Goal: Task Accomplishment & Management: Manage account settings

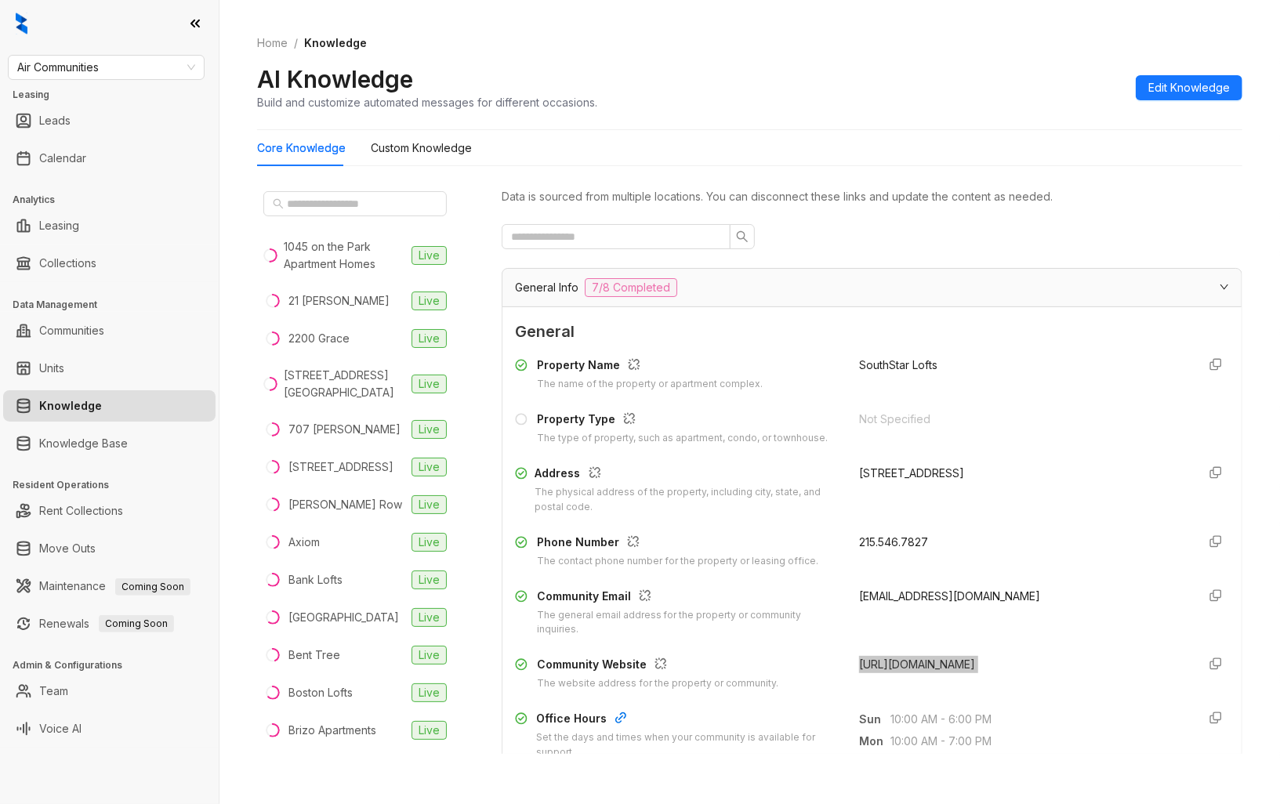
scroll to position [2787, 0]
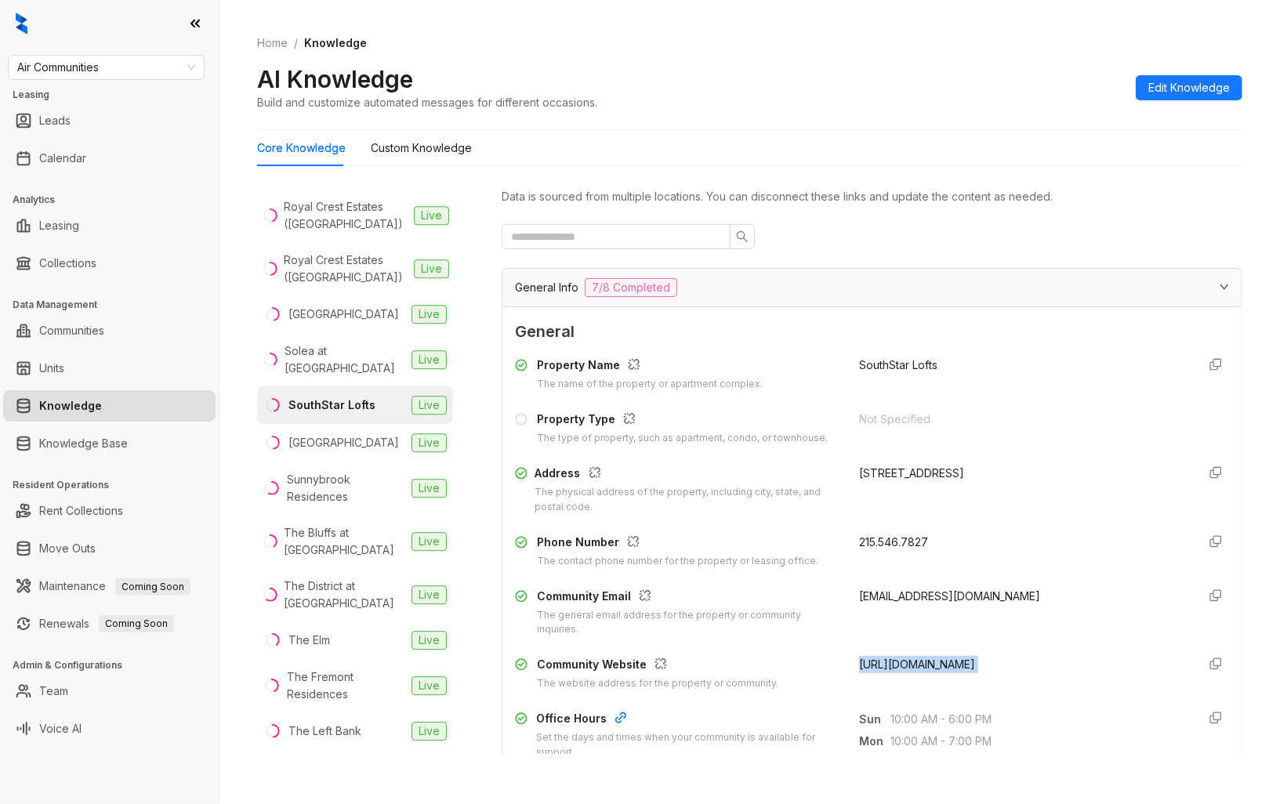
click at [920, 665] on span "[URL][DOMAIN_NAME]" at bounding box center [917, 664] width 116 height 13
click at [358, 452] on div "[GEOGRAPHIC_DATA]" at bounding box center [344, 442] width 111 height 17
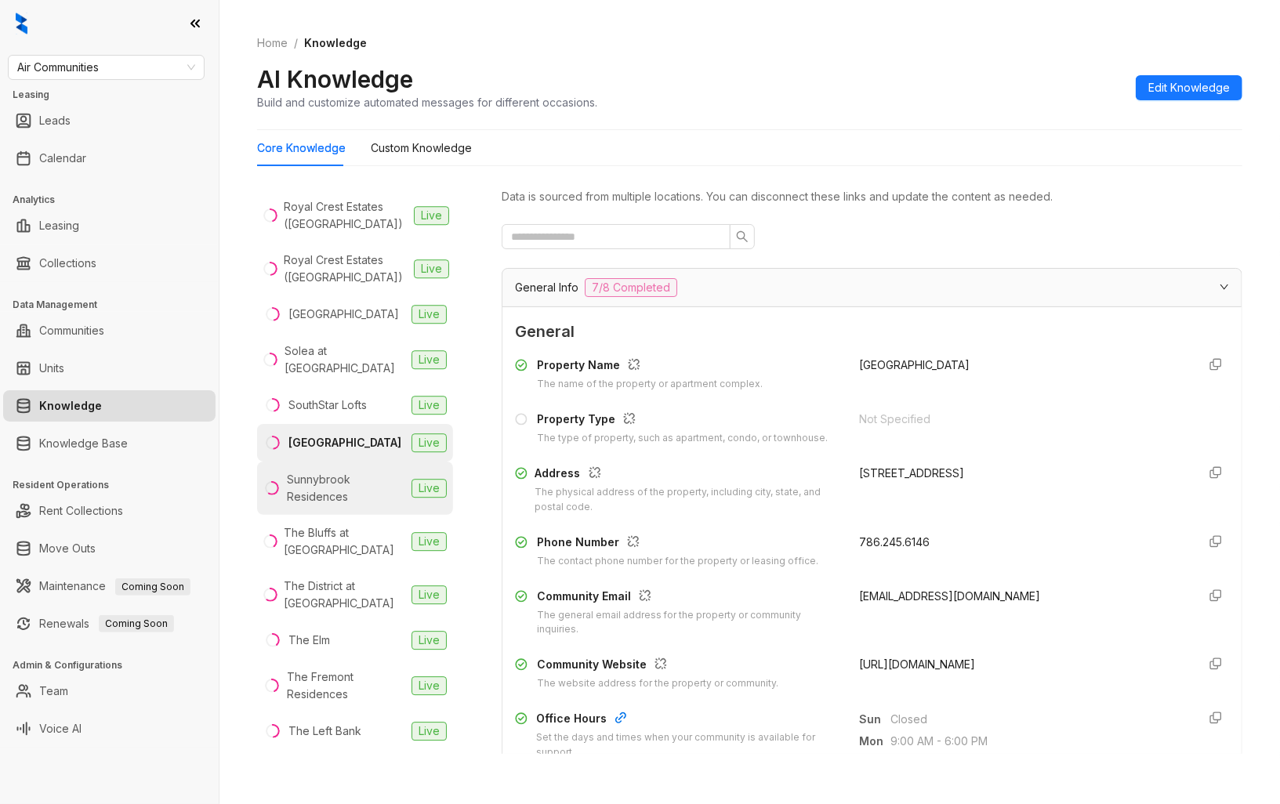
click at [377, 506] on div "Sunnybrook Residences" at bounding box center [346, 488] width 118 height 34
click at [922, 664] on span "[URL][DOMAIN_NAME]" at bounding box center [917, 664] width 116 height 13
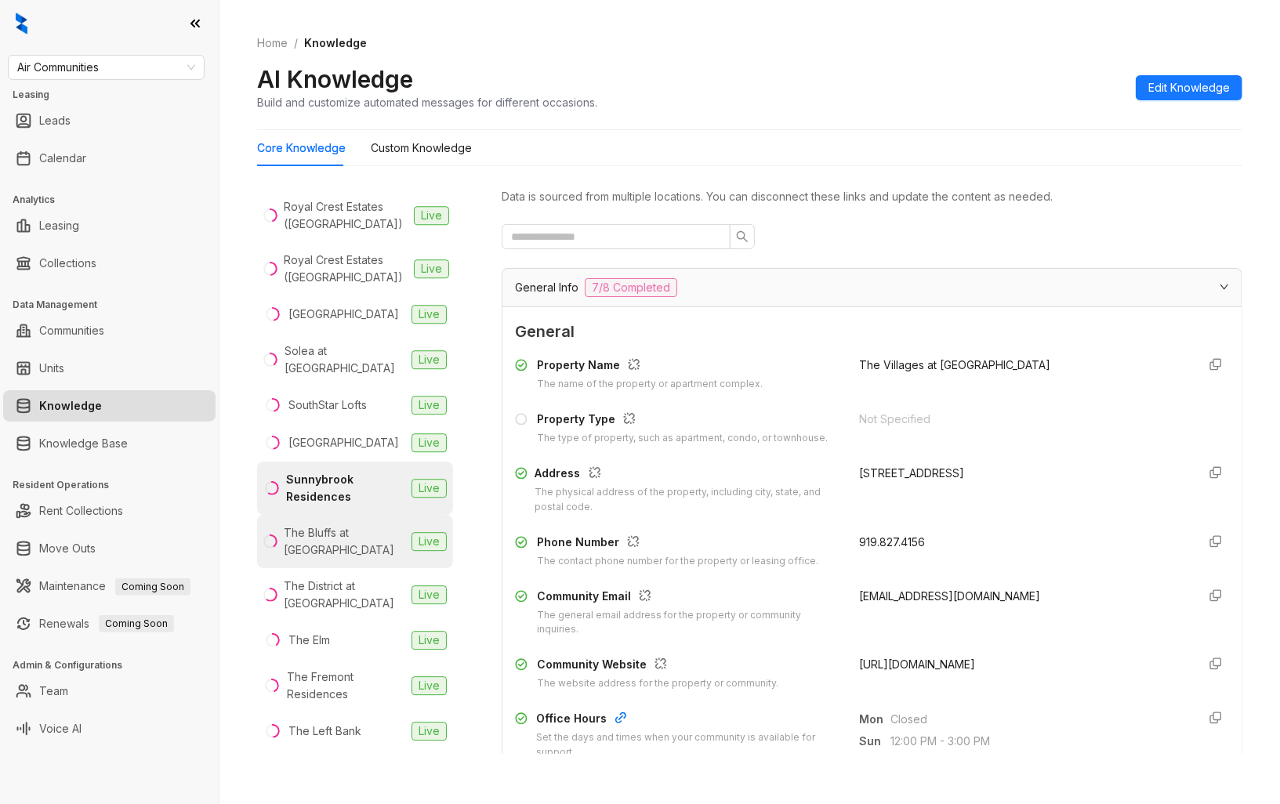
click at [356, 559] on div "The Bluffs at [GEOGRAPHIC_DATA]" at bounding box center [345, 542] width 122 height 34
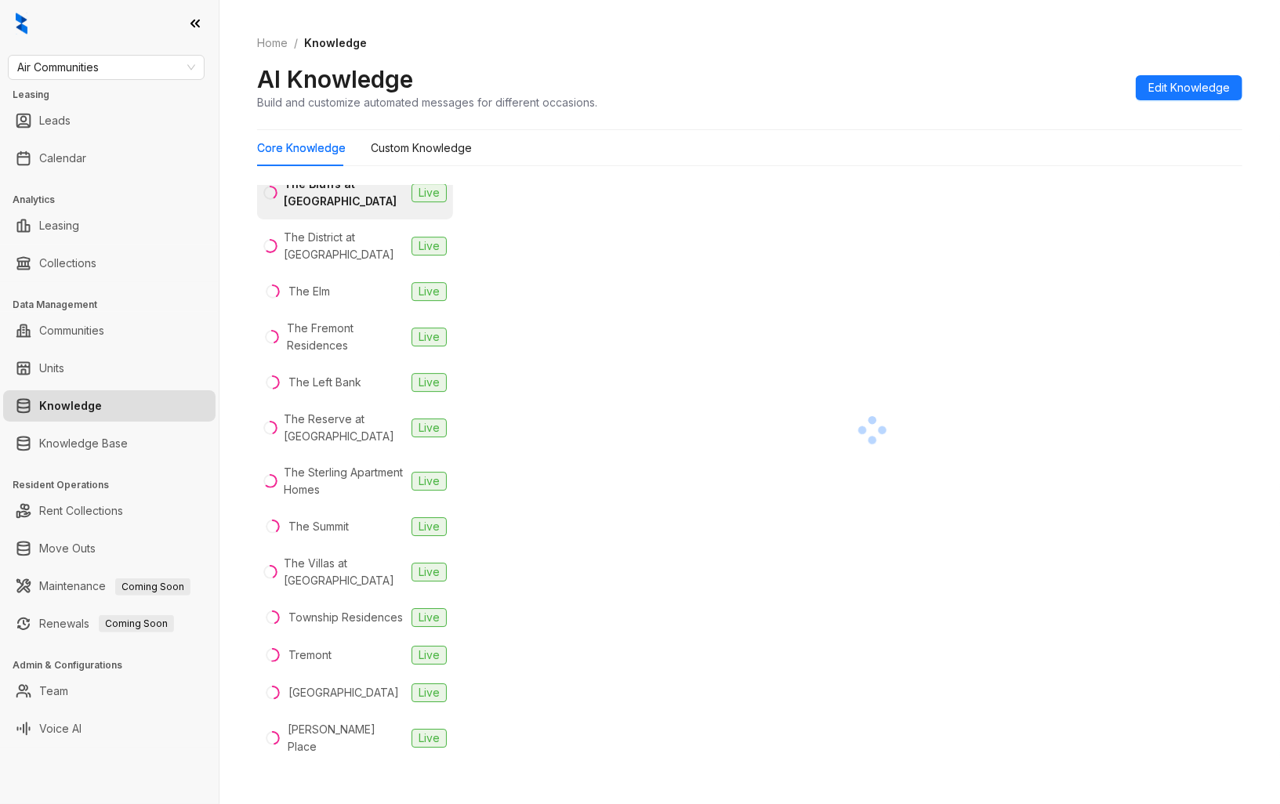
scroll to position [3223, 0]
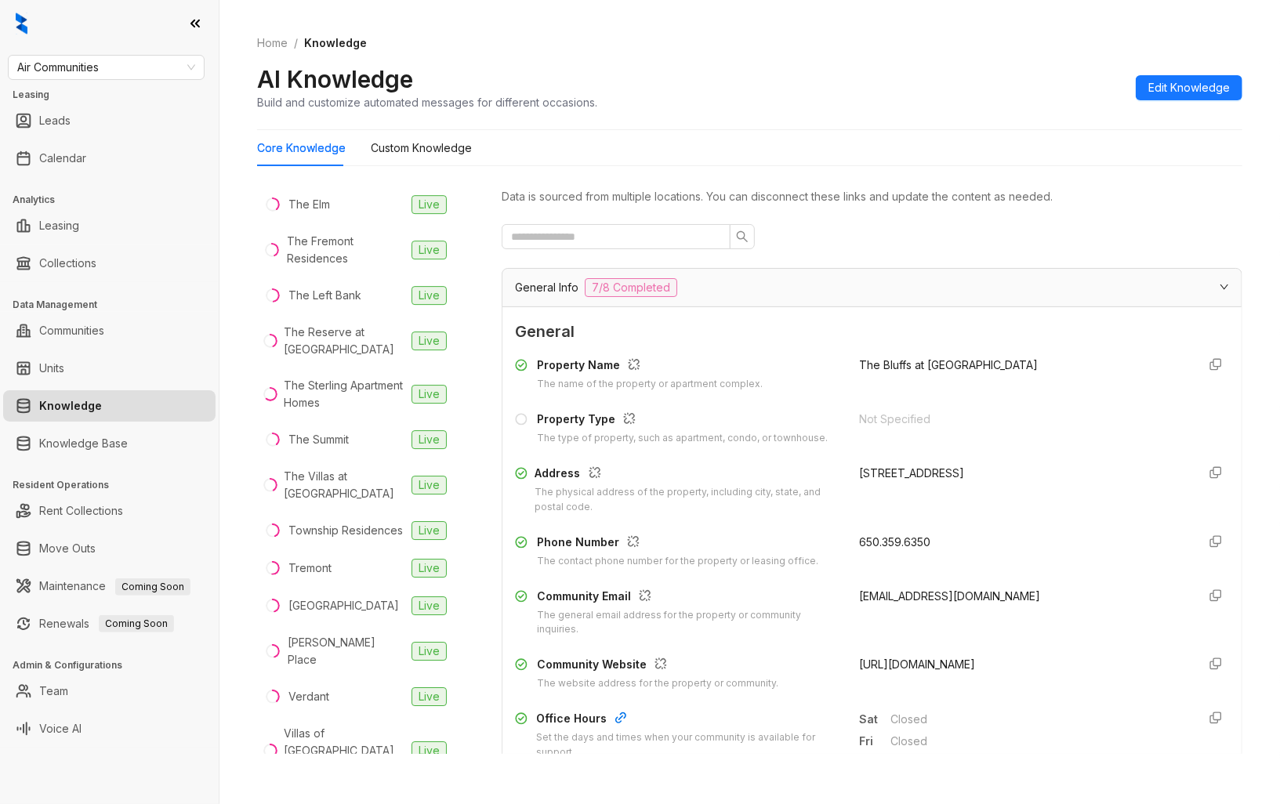
click at [936, 668] on span "[URL][DOMAIN_NAME]" at bounding box center [917, 664] width 116 height 13
click at [363, 176] on div "The District at [GEOGRAPHIC_DATA]" at bounding box center [345, 159] width 122 height 34
click at [958, 663] on span "[URL][DOMAIN_NAME]" at bounding box center [917, 664] width 116 height 13
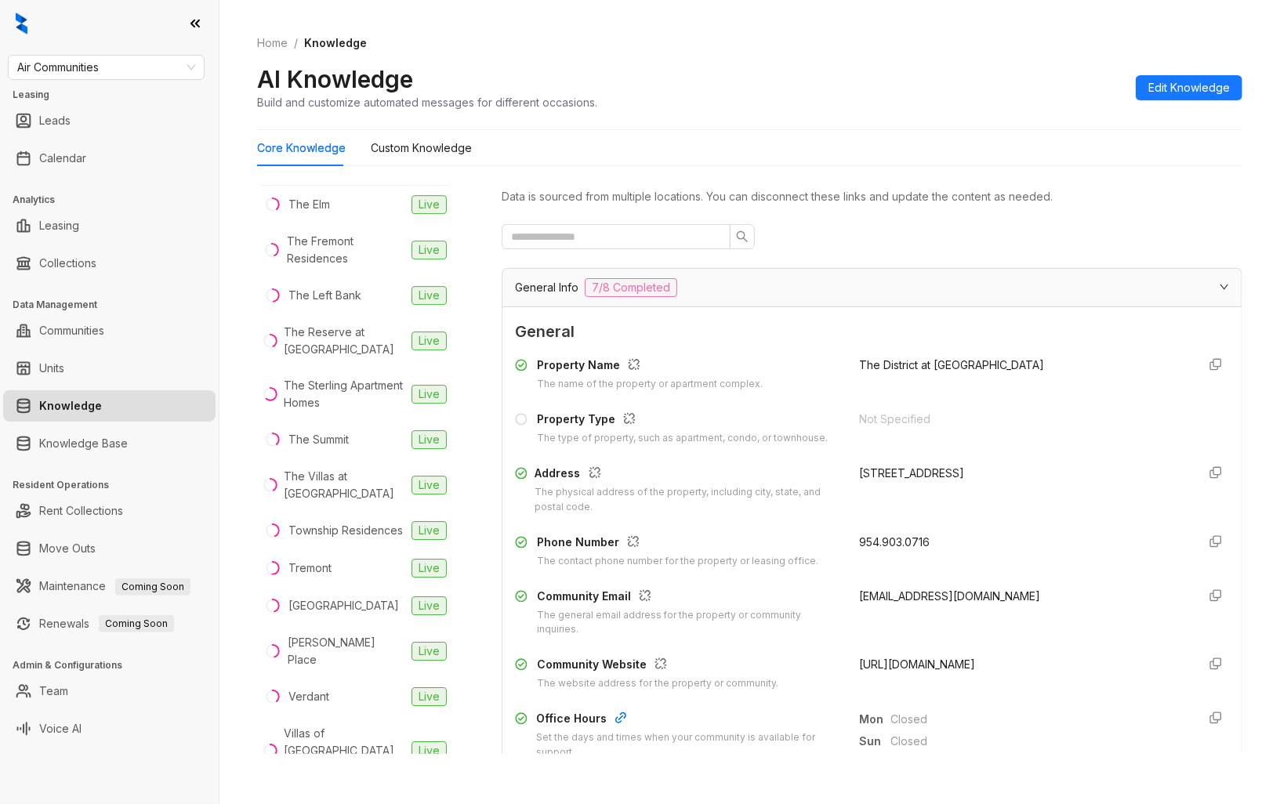
click at [958, 663] on span "[URL][DOMAIN_NAME]" at bounding box center [917, 664] width 116 height 13
click at [382, 223] on li "The Elm Live" at bounding box center [355, 205] width 196 height 38
click at [946, 669] on span "[URL][DOMAIN_NAME]" at bounding box center [917, 664] width 116 height 13
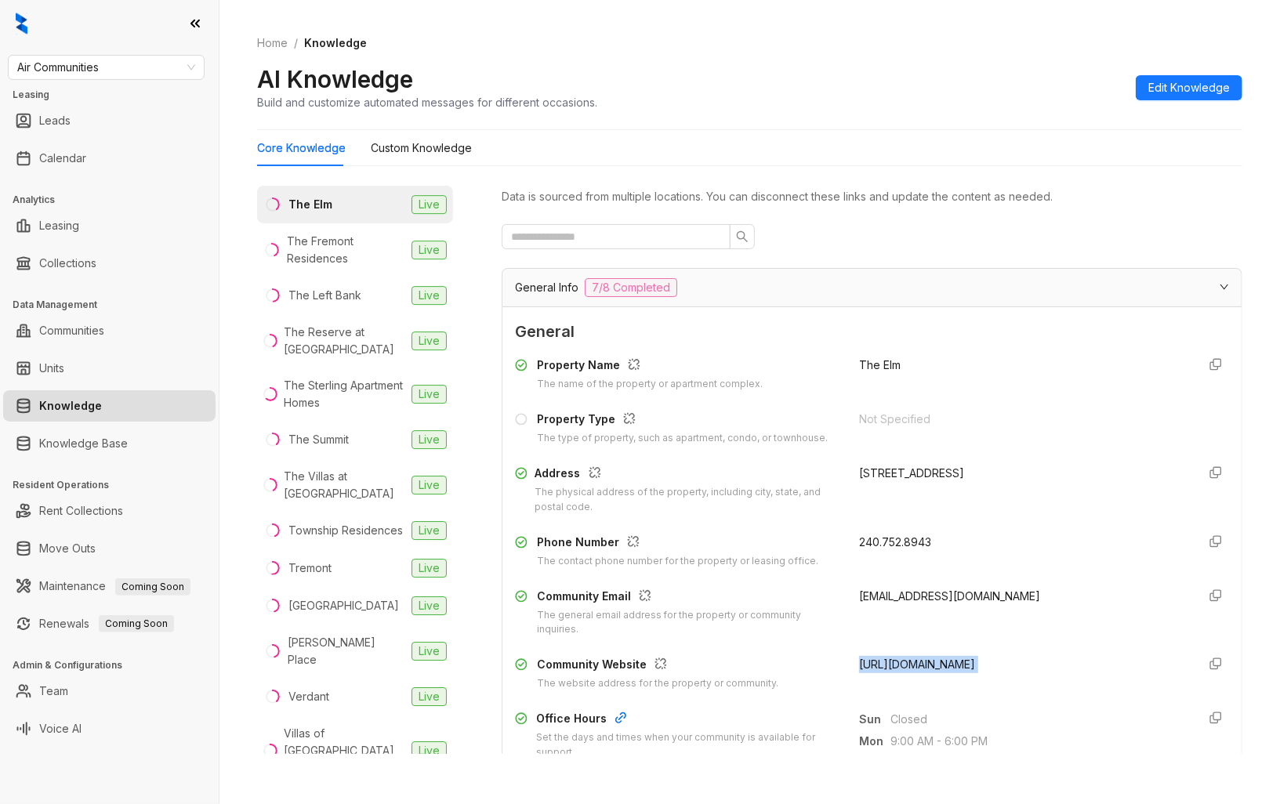
click at [946, 669] on span "[URL][DOMAIN_NAME]" at bounding box center [917, 664] width 116 height 13
click at [347, 267] on div "The Fremont Residences" at bounding box center [346, 250] width 118 height 34
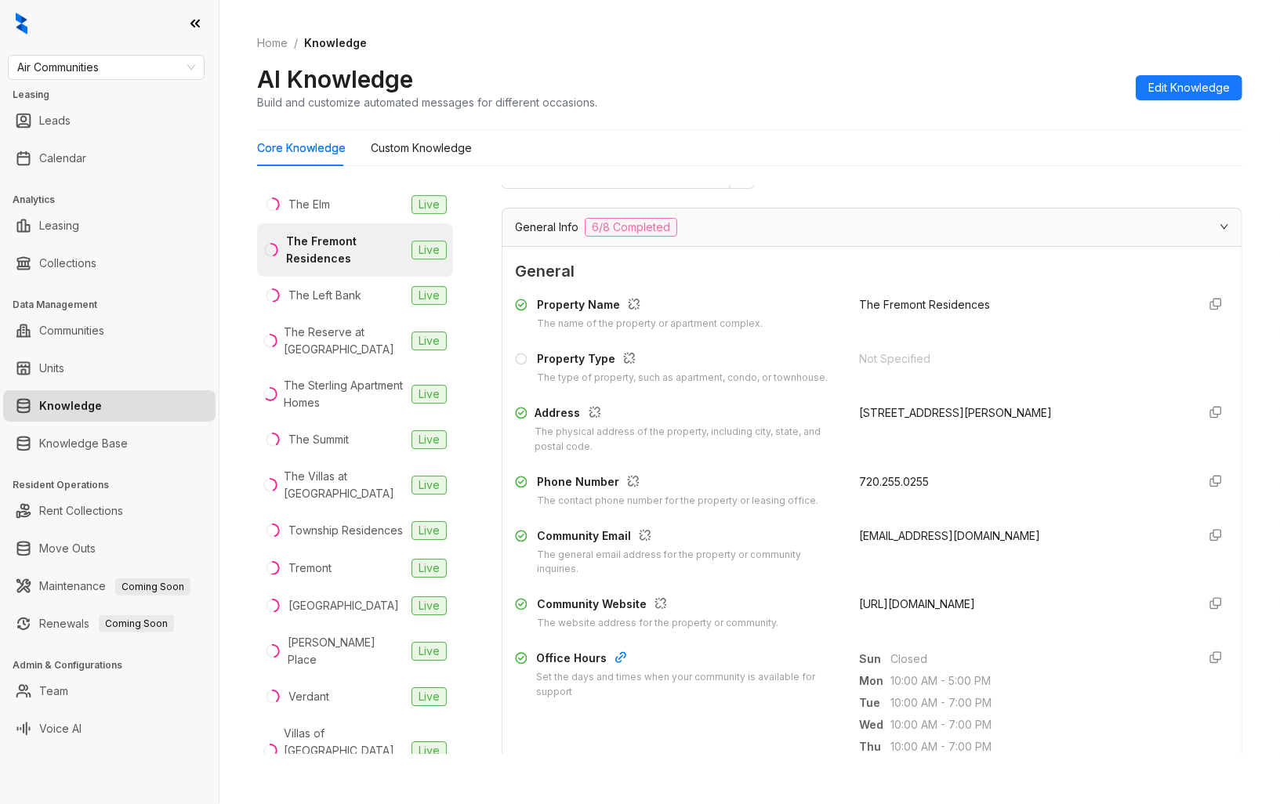
scroll to position [174, 0]
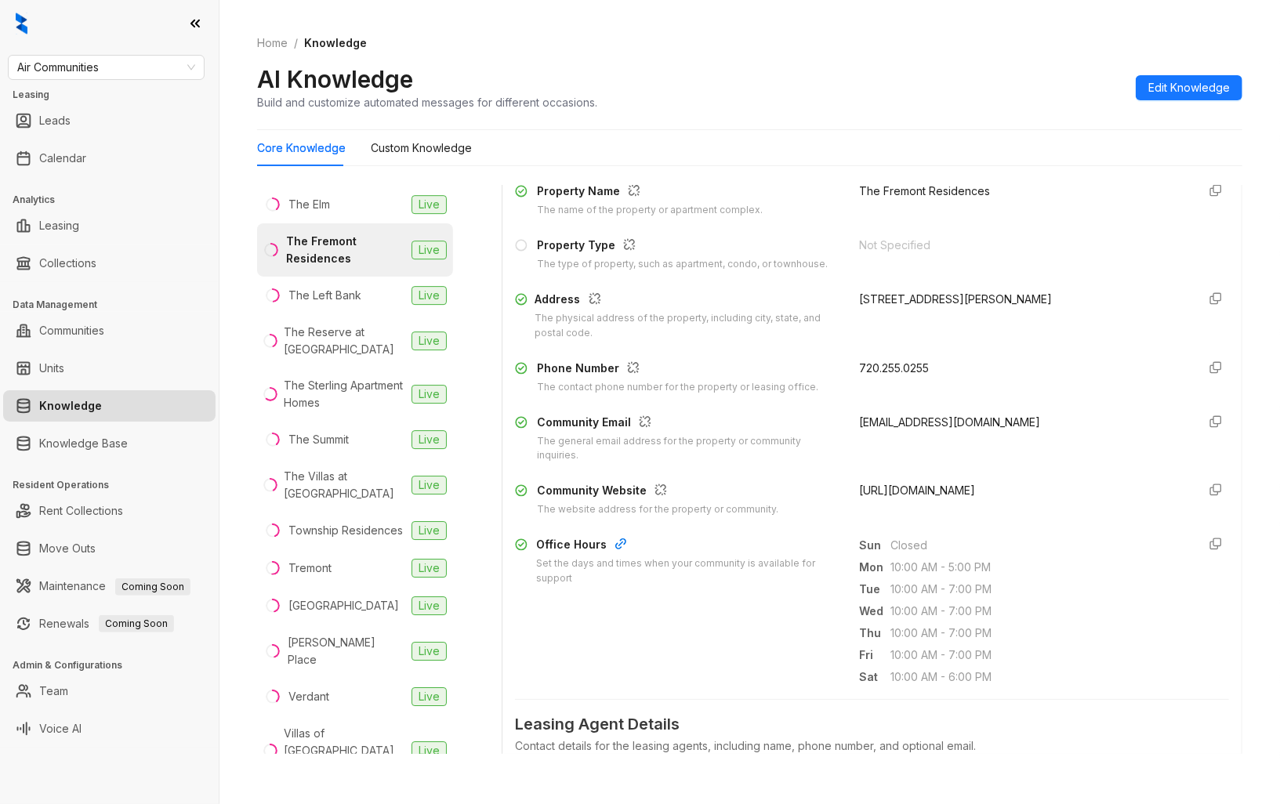
click at [961, 496] on span "[URL][DOMAIN_NAME]" at bounding box center [917, 490] width 116 height 13
click at [341, 304] on div "The Left Bank" at bounding box center [325, 295] width 73 height 17
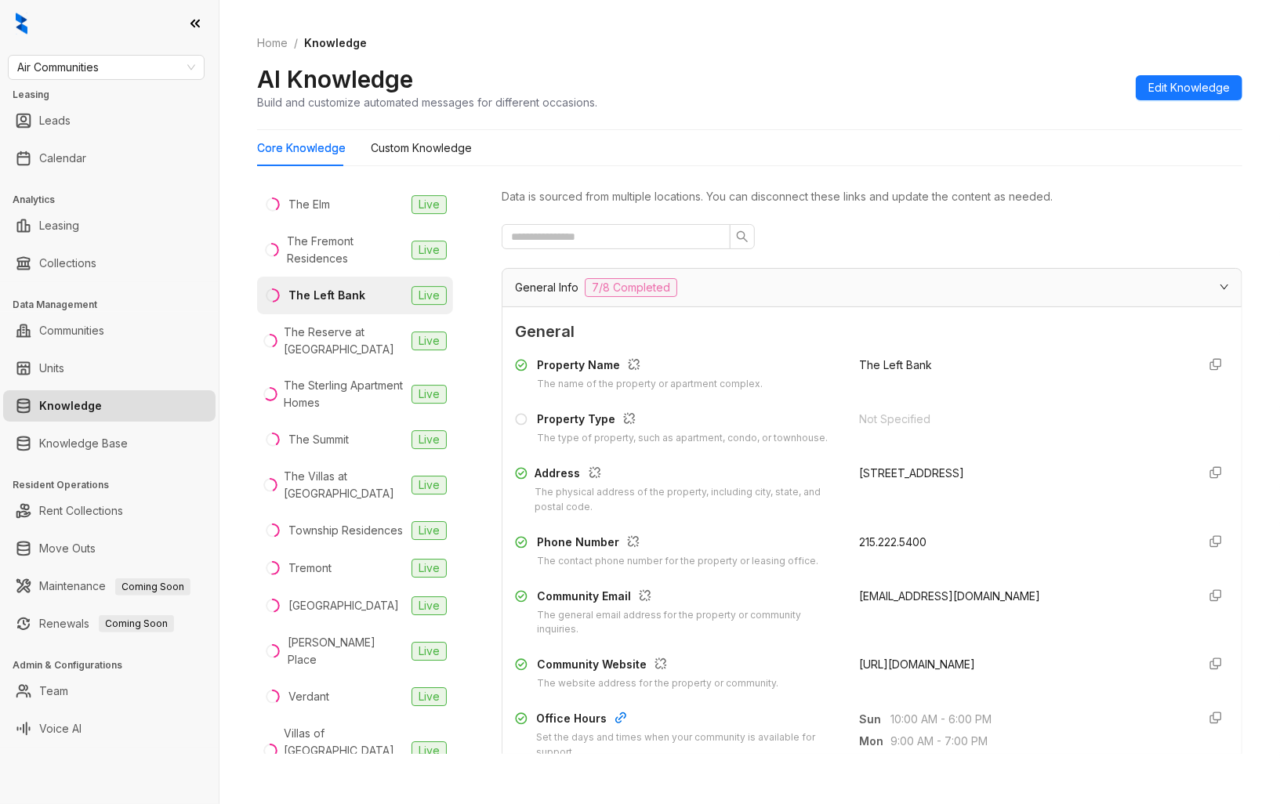
click at [927, 663] on span "[URL][DOMAIN_NAME]" at bounding box center [917, 664] width 116 height 13
click at [380, 358] on div "The Reserve at [GEOGRAPHIC_DATA]" at bounding box center [345, 341] width 122 height 34
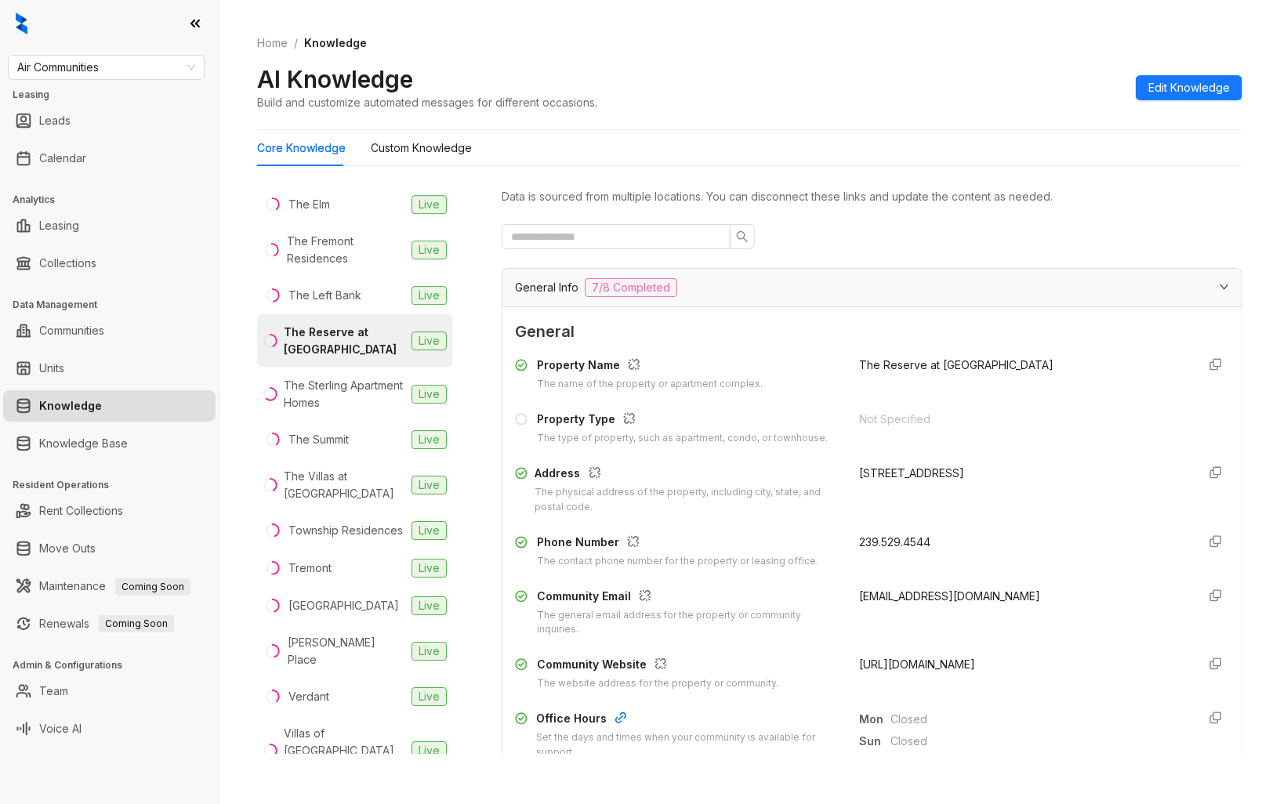
click at [933, 664] on span "[URL][DOMAIN_NAME]" at bounding box center [917, 664] width 116 height 13
click at [353, 412] on div "The Sterling Apartment Homes" at bounding box center [345, 394] width 122 height 34
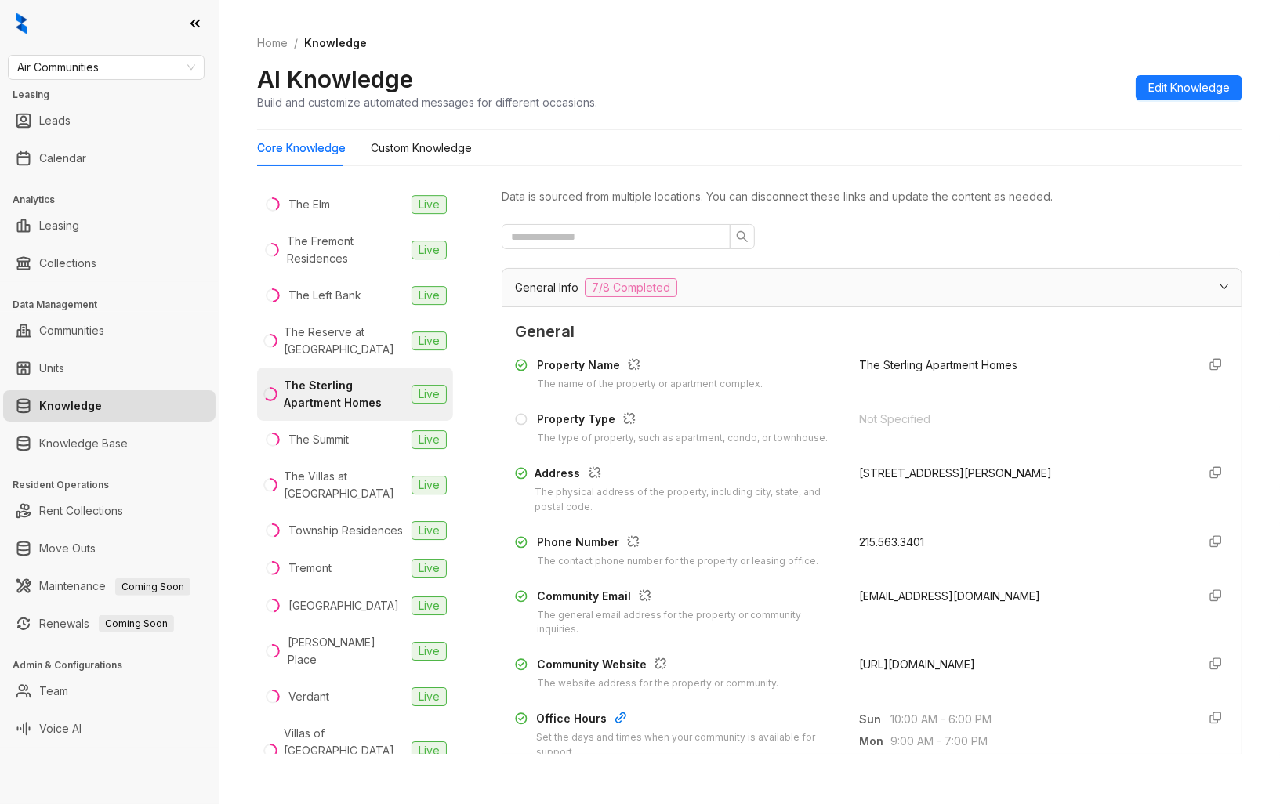
click at [921, 663] on span "[URL][DOMAIN_NAME]" at bounding box center [917, 664] width 116 height 13
click at [374, 459] on li "The Summit Live" at bounding box center [355, 440] width 196 height 38
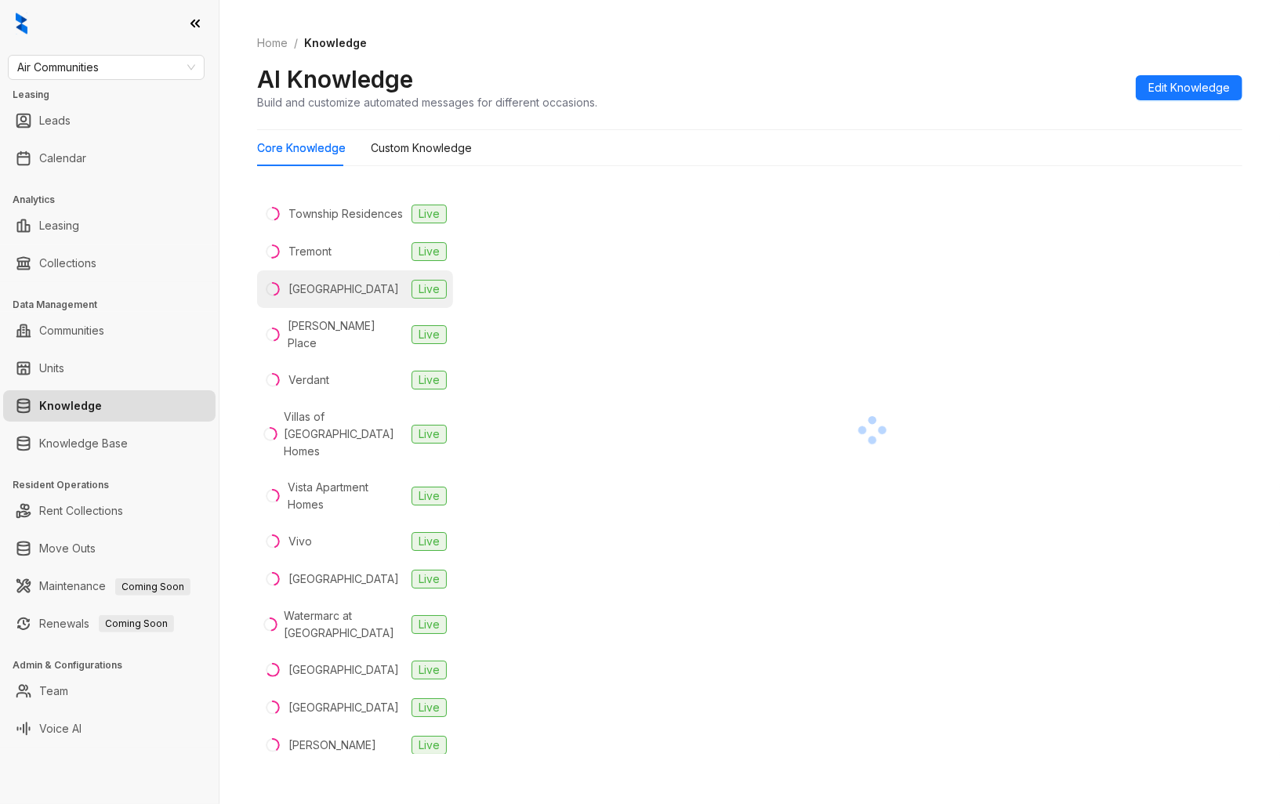
scroll to position [3571, 0]
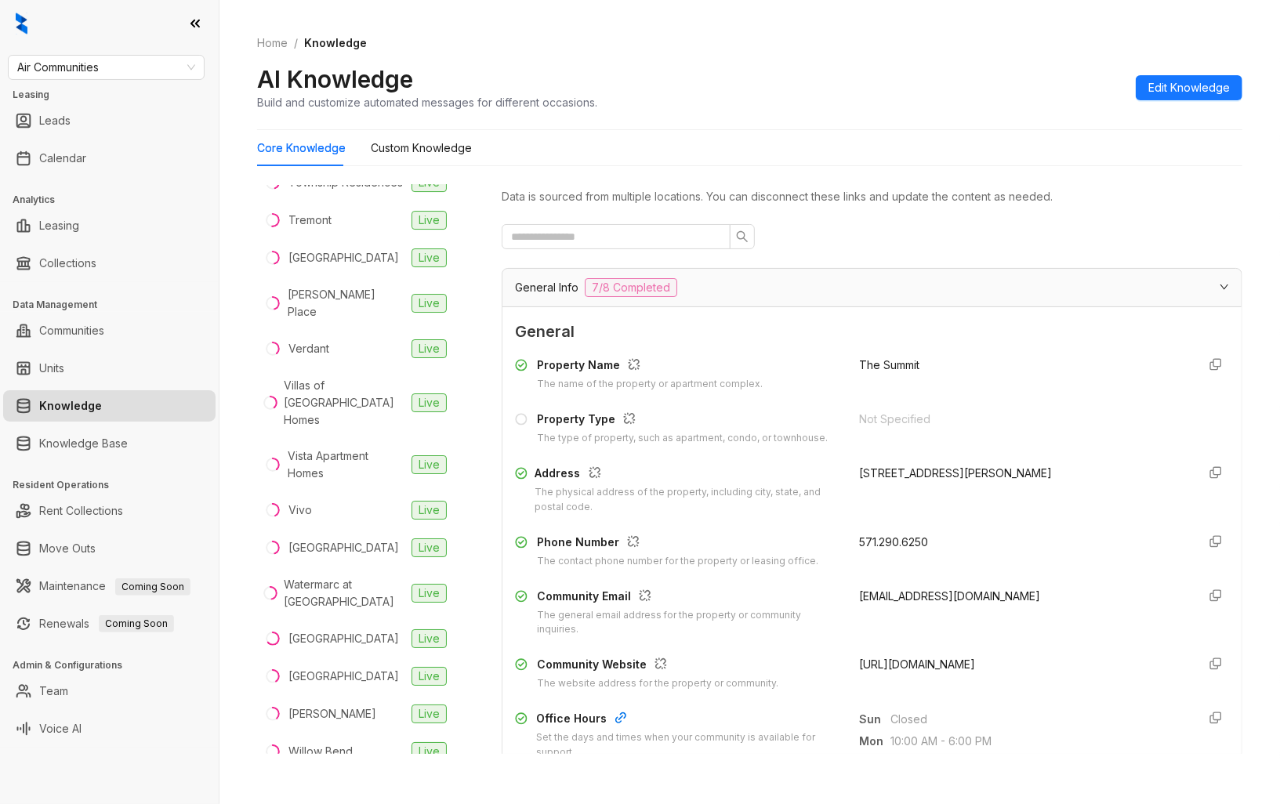
click at [917, 663] on span "[URL][DOMAIN_NAME]" at bounding box center [917, 664] width 116 height 13
click at [337, 154] on div "The Villas at [GEOGRAPHIC_DATA]" at bounding box center [345, 137] width 122 height 34
click at [906, 666] on span "[URL][DOMAIN_NAME]" at bounding box center [917, 664] width 116 height 13
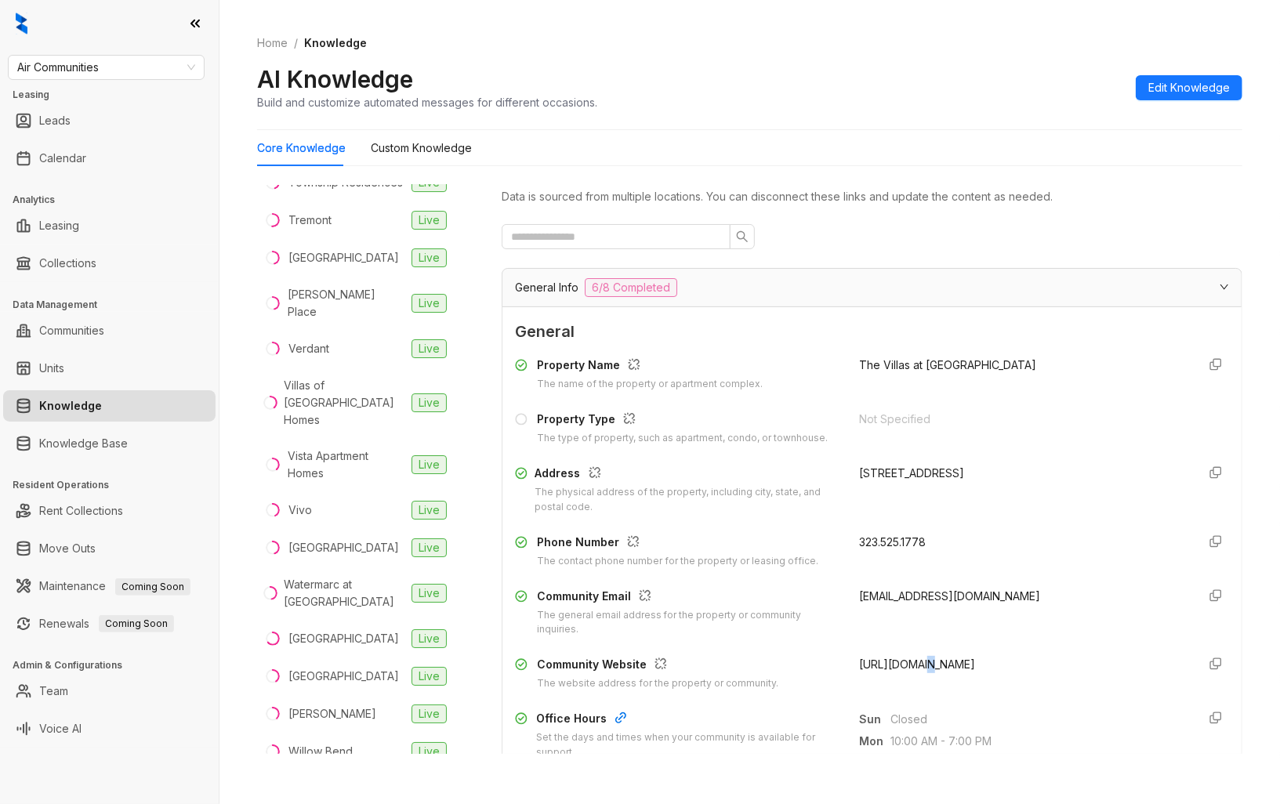
click at [906, 666] on span "[URL][DOMAIN_NAME]" at bounding box center [917, 664] width 116 height 13
click at [363, 191] on div "Township Residences" at bounding box center [346, 182] width 114 height 17
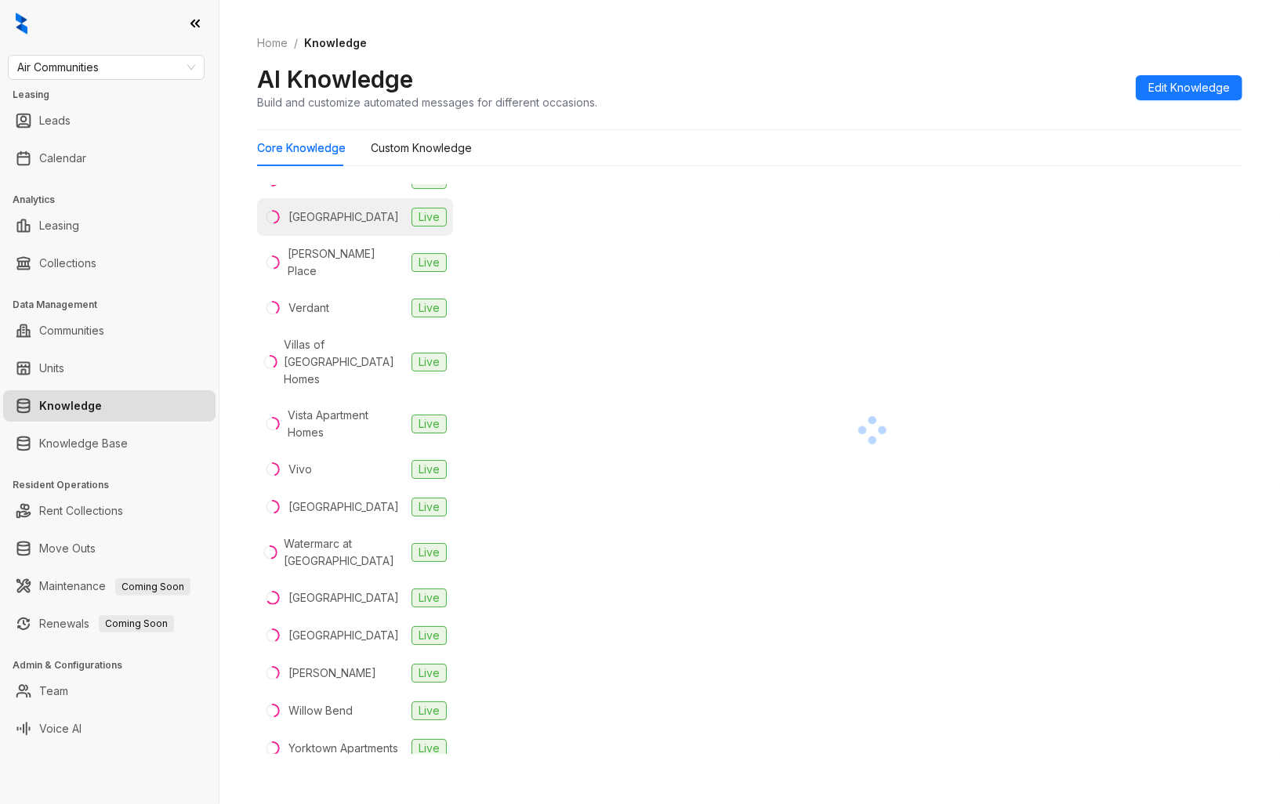
scroll to position [3658, 0]
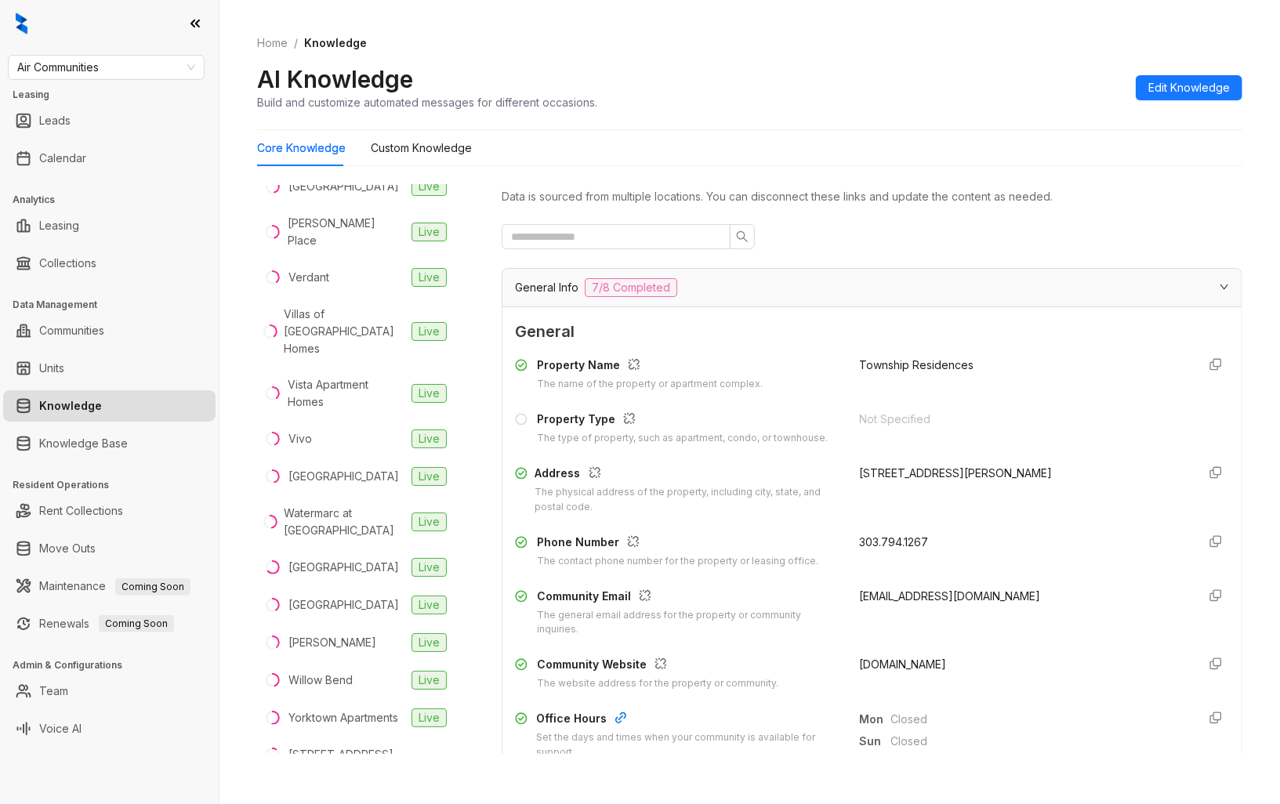
click at [930, 660] on span "[DOMAIN_NAME]" at bounding box center [902, 664] width 87 height 13
click at [321, 158] on div "Tremont" at bounding box center [310, 148] width 43 height 17
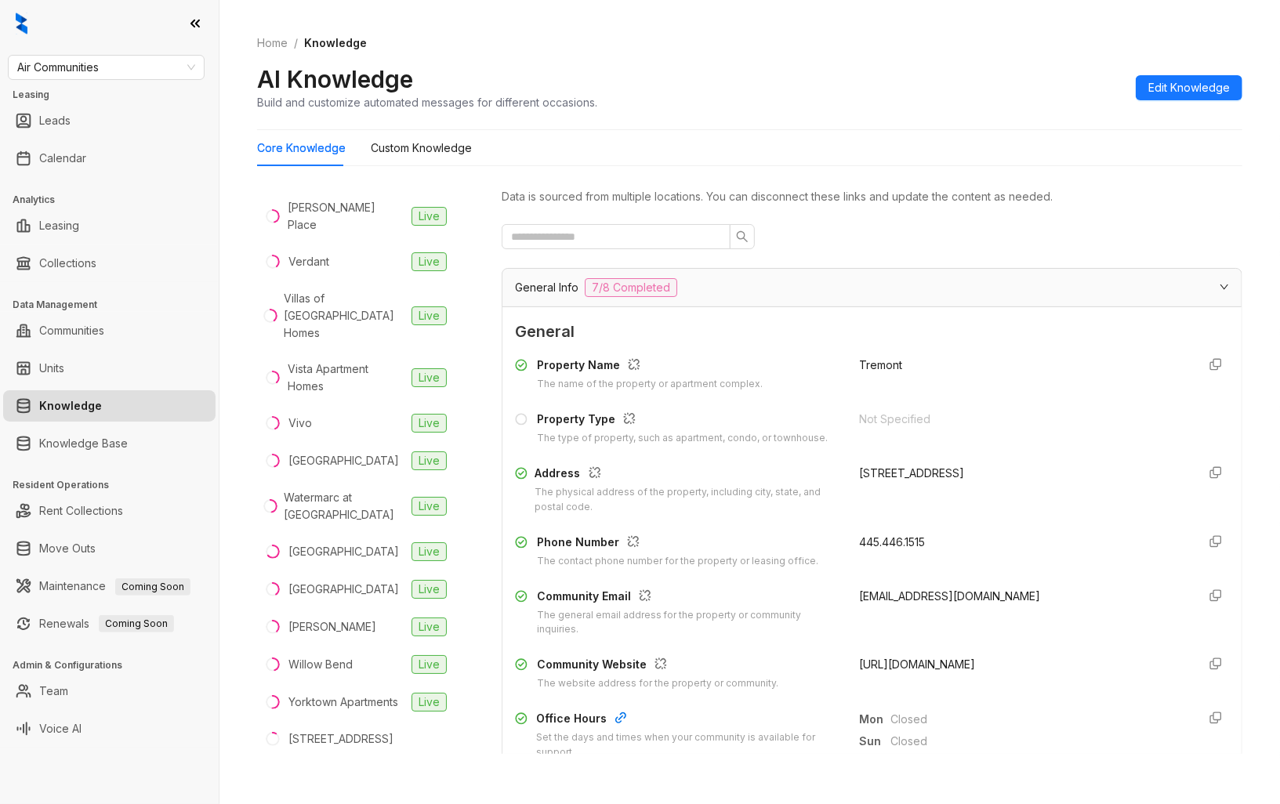
click at [927, 665] on span "[URL][DOMAIN_NAME]" at bounding box center [917, 664] width 116 height 13
click at [367, 190] on li "Upton Place Live" at bounding box center [355, 171] width 196 height 38
click at [934, 664] on span "[URL][DOMAIN_NAME]" at bounding box center [917, 664] width 116 height 13
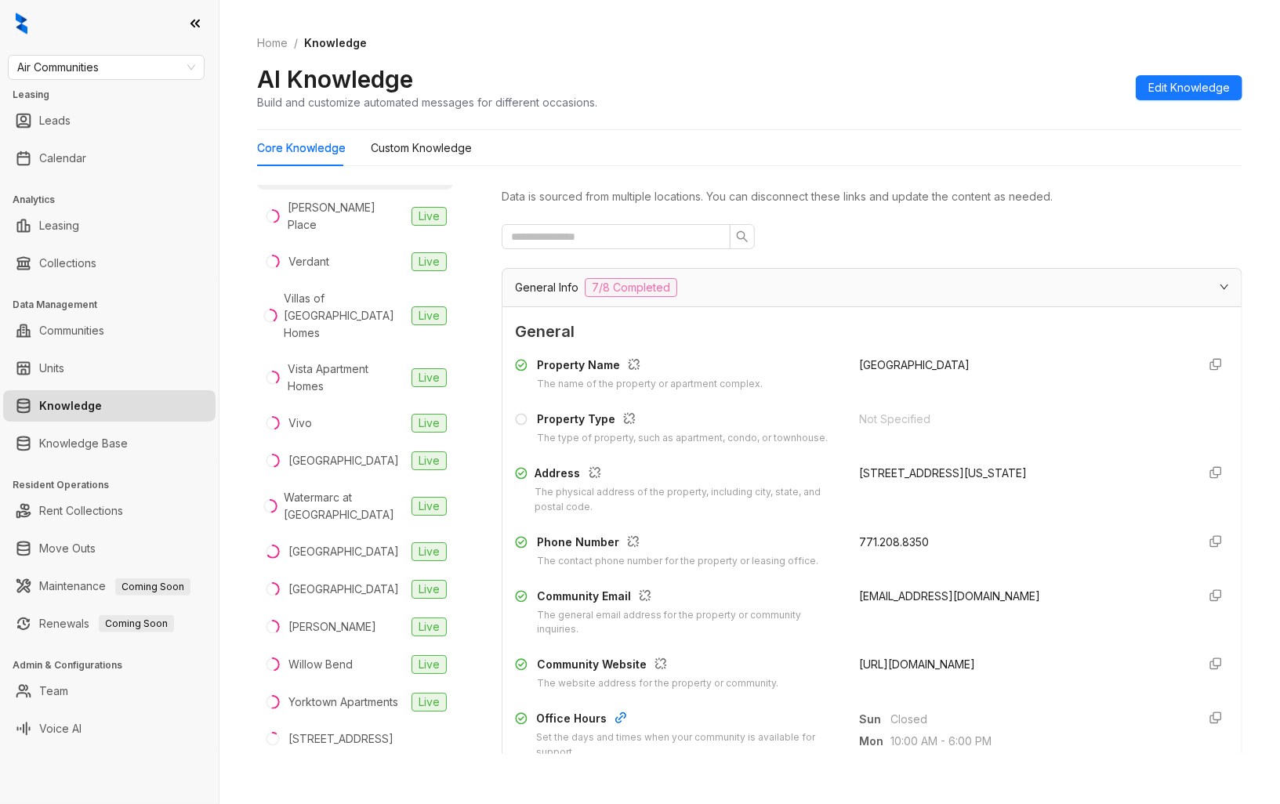
click at [934, 664] on span "[URL][DOMAIN_NAME]" at bounding box center [917, 664] width 116 height 13
click at [367, 243] on li "[PERSON_NAME] Place Live" at bounding box center [355, 216] width 196 height 53
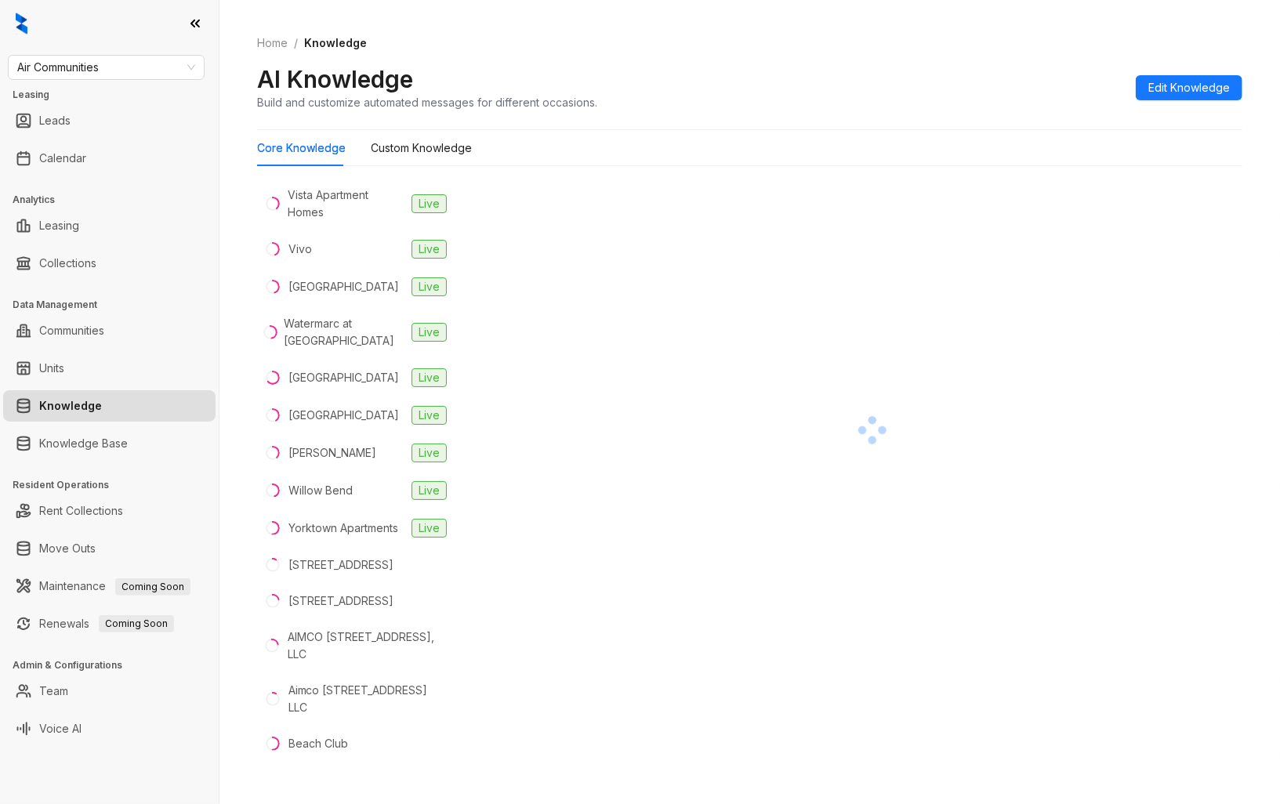
scroll to position [3745, 0]
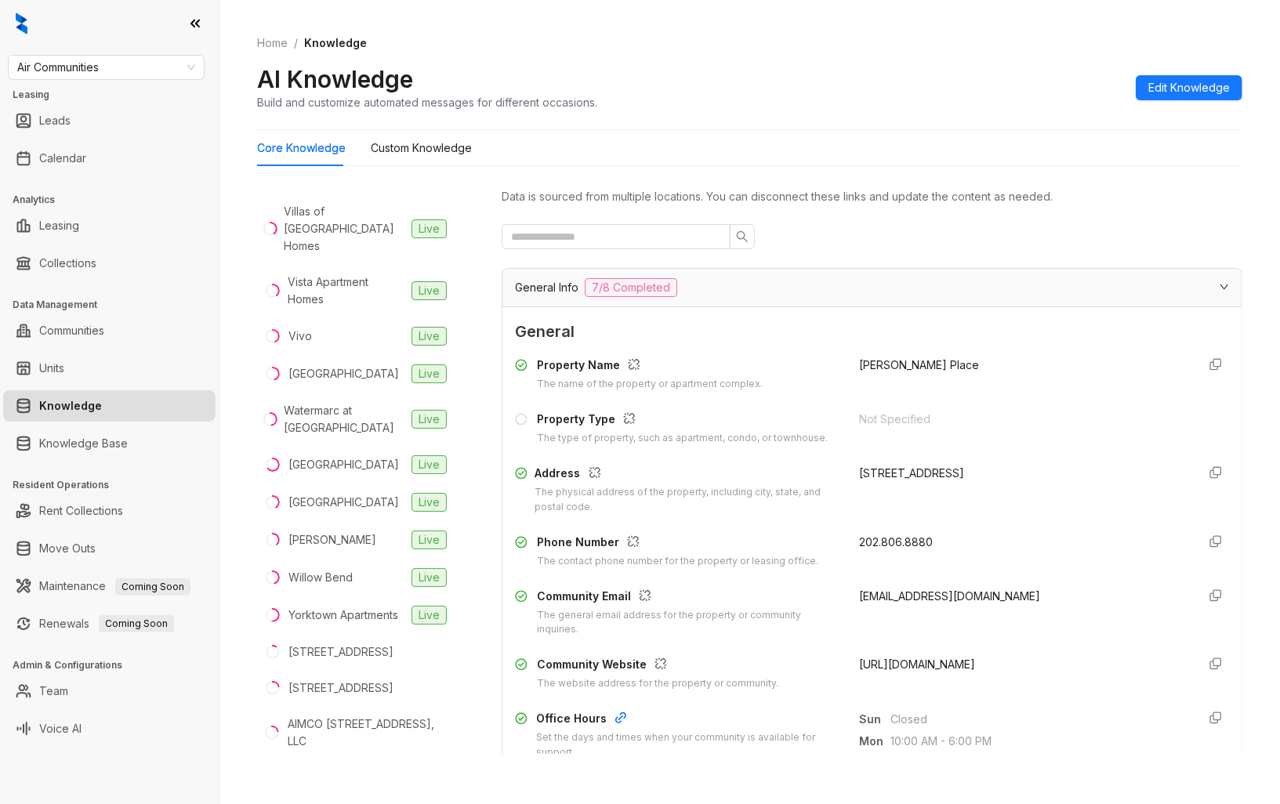
click at [946, 671] on div "[URL][DOMAIN_NAME]" at bounding box center [1021, 673] width 325 height 35
click at [946, 662] on span "[URL][DOMAIN_NAME]" at bounding box center [917, 664] width 116 height 13
click at [355, 194] on li "Verdant Live" at bounding box center [355, 175] width 196 height 38
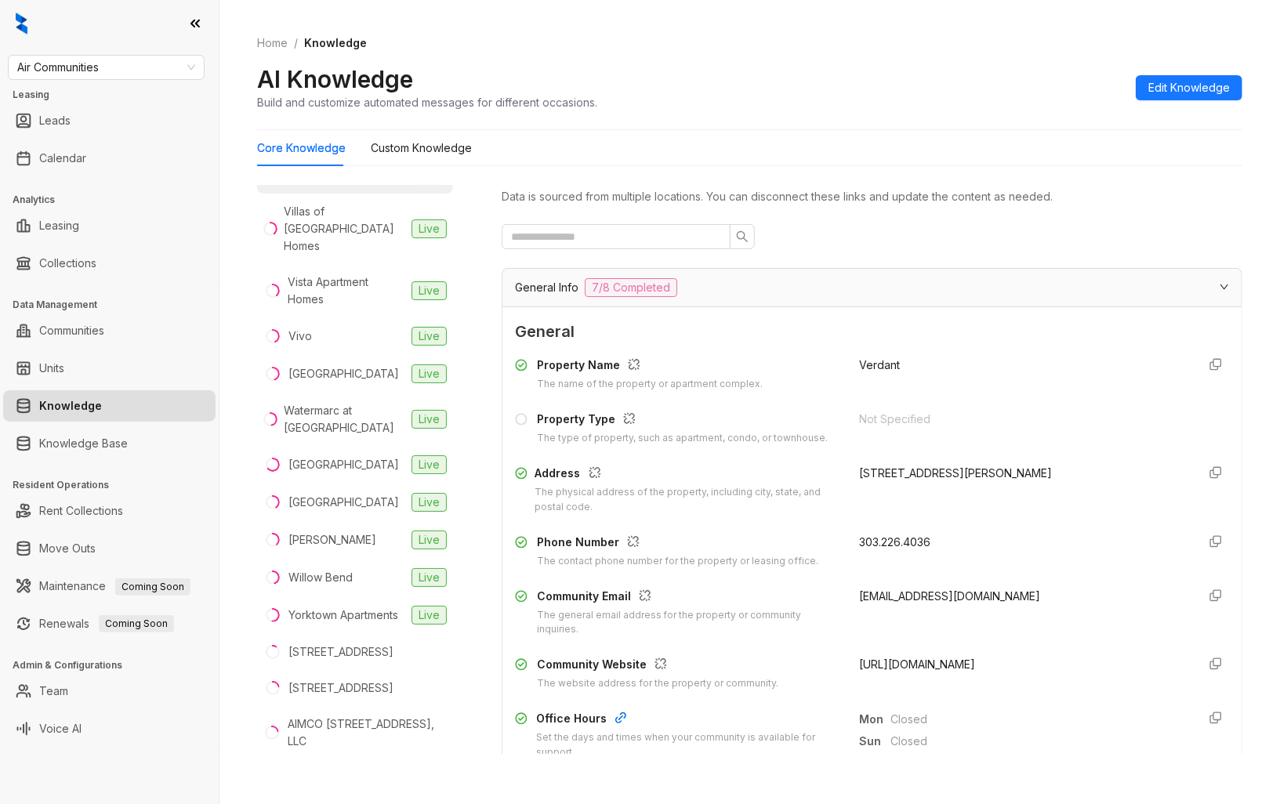
click at [957, 664] on span "[URL][DOMAIN_NAME]" at bounding box center [917, 664] width 116 height 13
click at [354, 255] on div "Villas of [GEOGRAPHIC_DATA] Homes" at bounding box center [345, 229] width 122 height 52
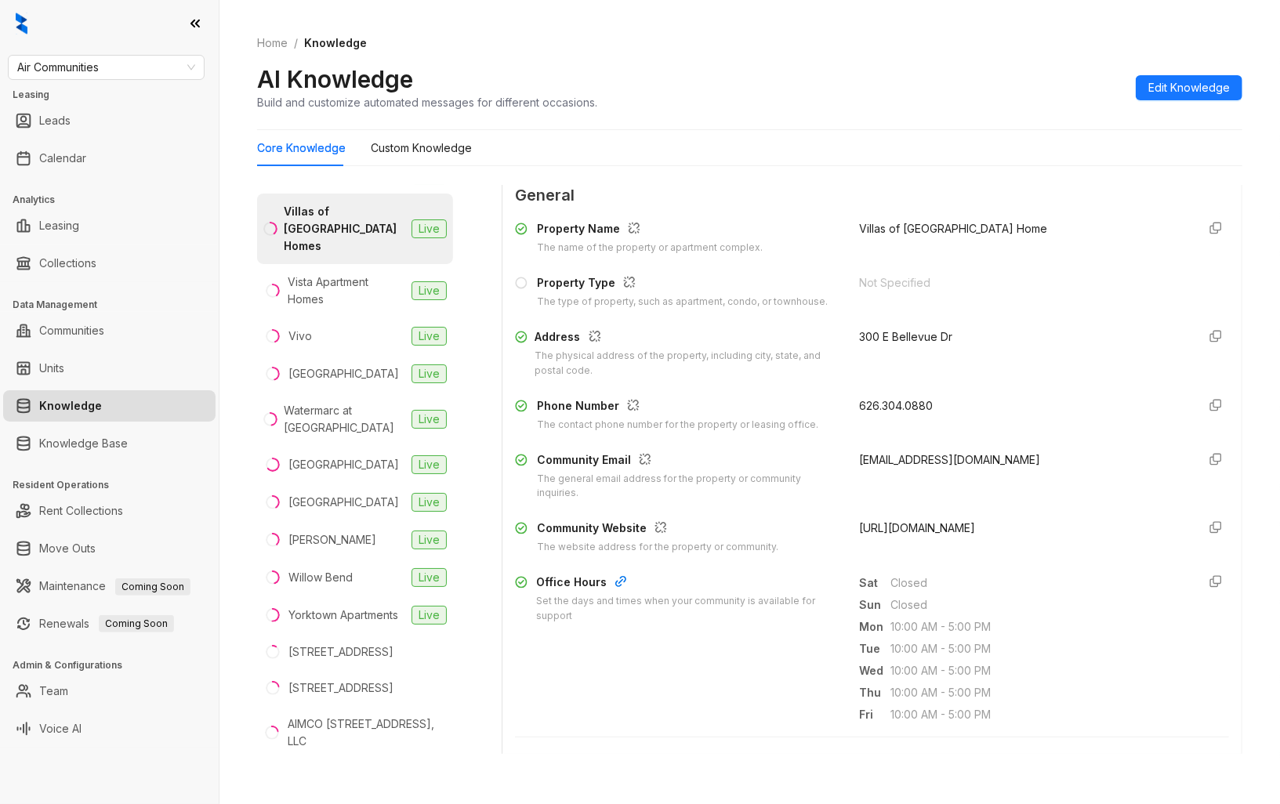
scroll to position [174, 0]
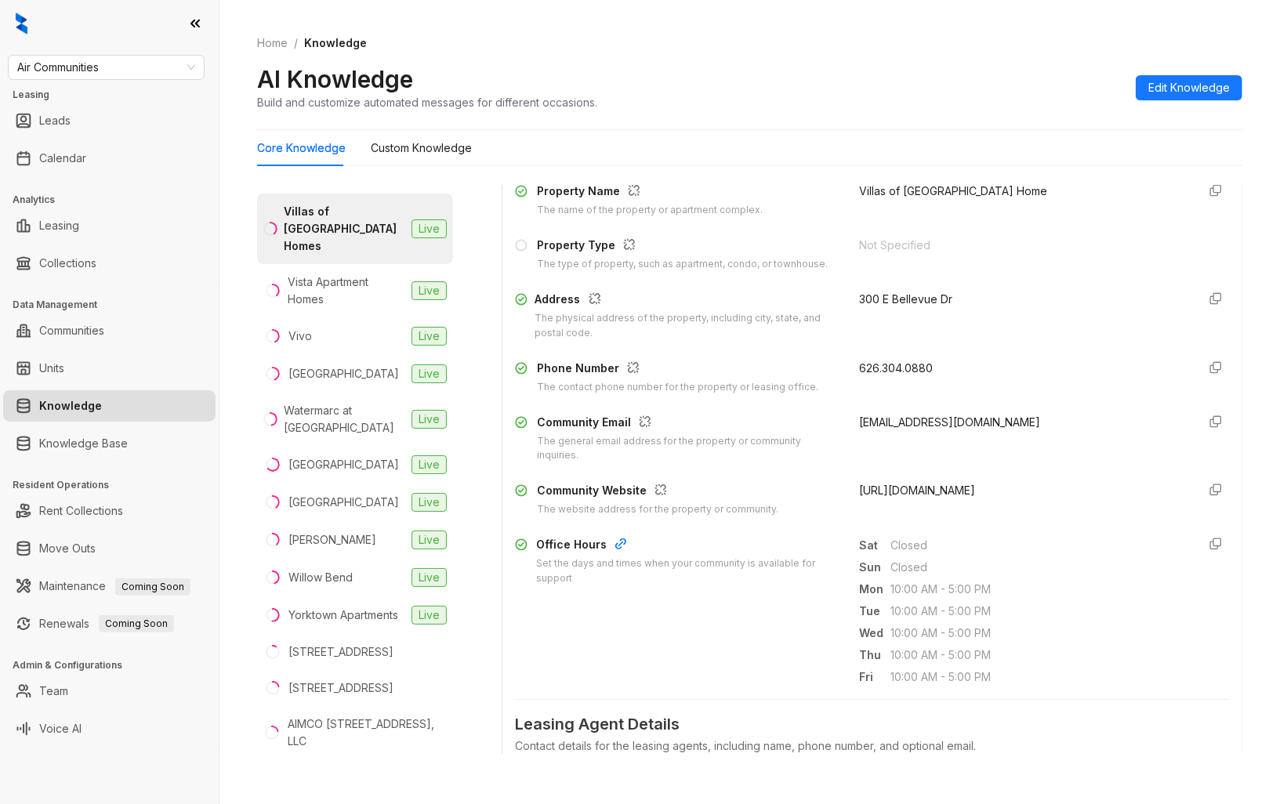
click at [958, 492] on span "[URL][DOMAIN_NAME]" at bounding box center [917, 490] width 116 height 13
click at [353, 308] on div "Vista Apartment Homes" at bounding box center [347, 291] width 118 height 34
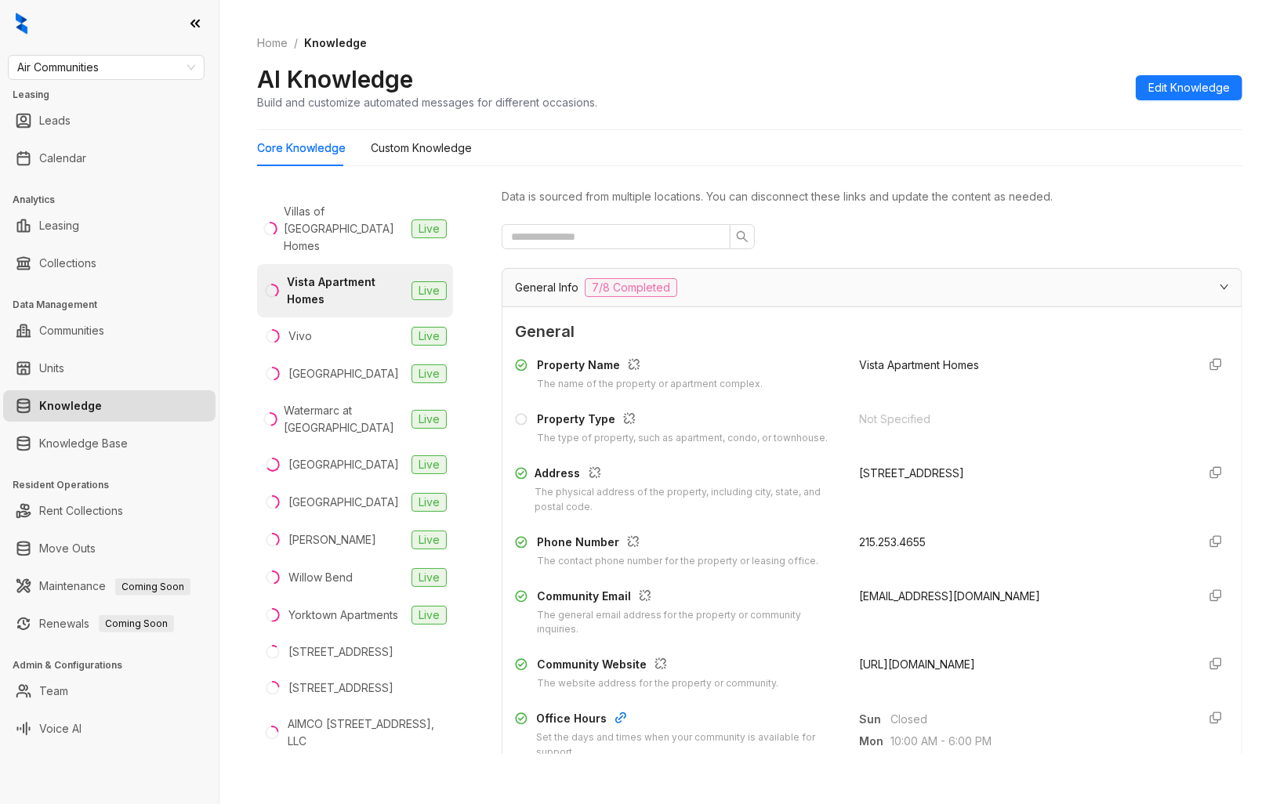
click at [962, 666] on span "[URL][DOMAIN_NAME]" at bounding box center [917, 664] width 116 height 13
click at [361, 355] on li "Vivo Live" at bounding box center [355, 337] width 196 height 38
click at [957, 659] on span "[URL][DOMAIN_NAME]" at bounding box center [917, 664] width 116 height 13
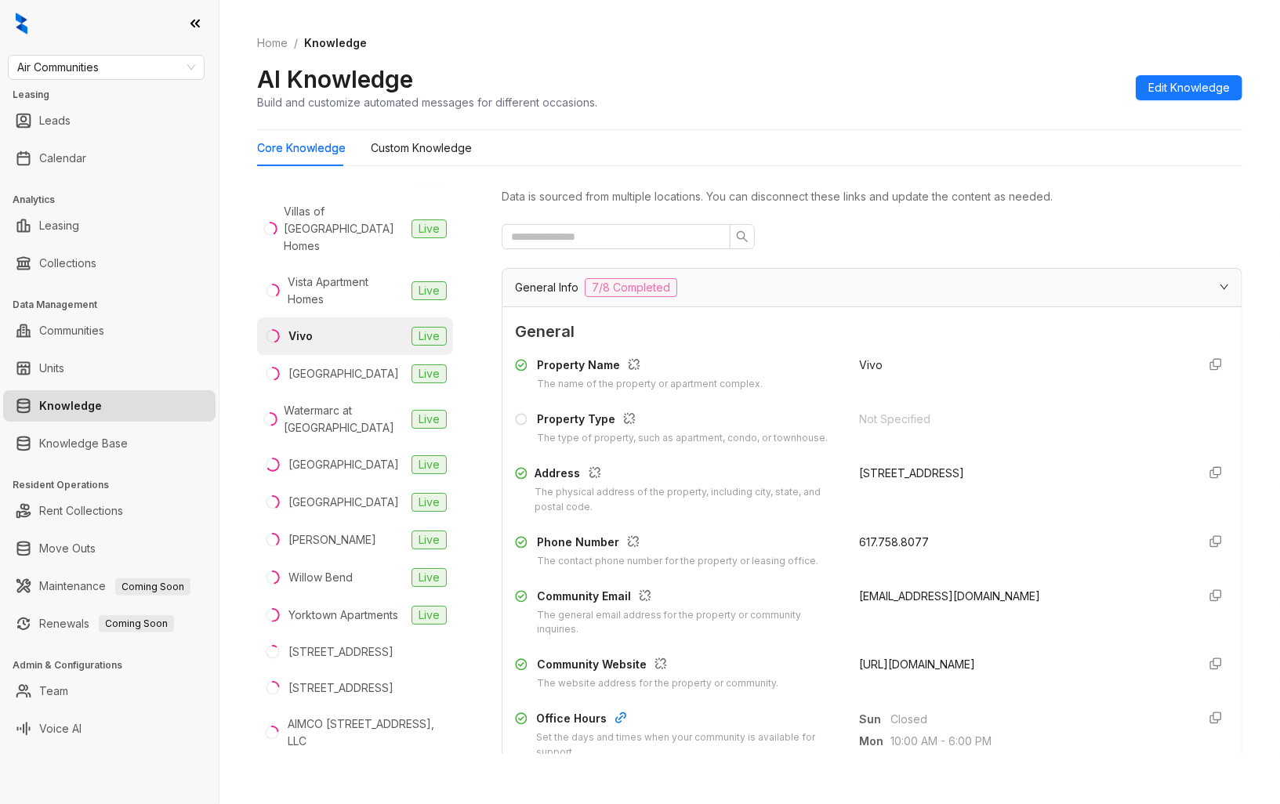
click at [957, 659] on span "[URL][DOMAIN_NAME]" at bounding box center [917, 664] width 116 height 13
click at [362, 383] on div "[GEOGRAPHIC_DATA]" at bounding box center [344, 373] width 111 height 17
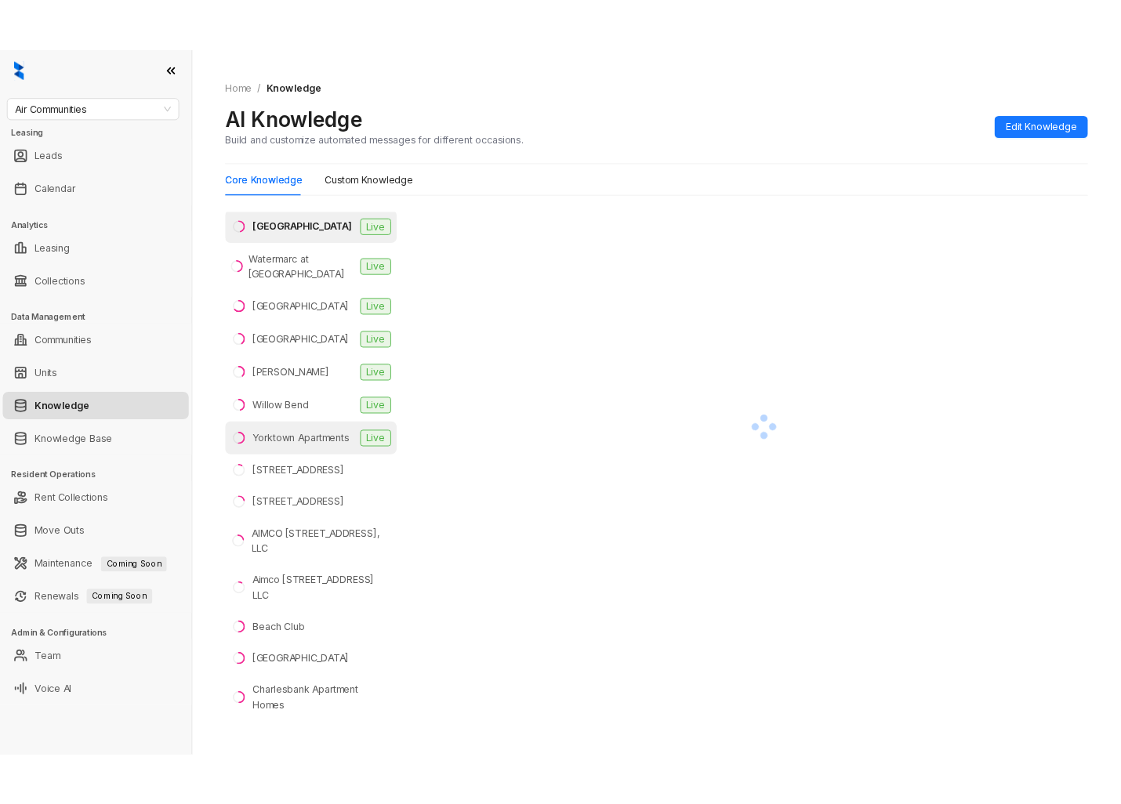
scroll to position [3920, 0]
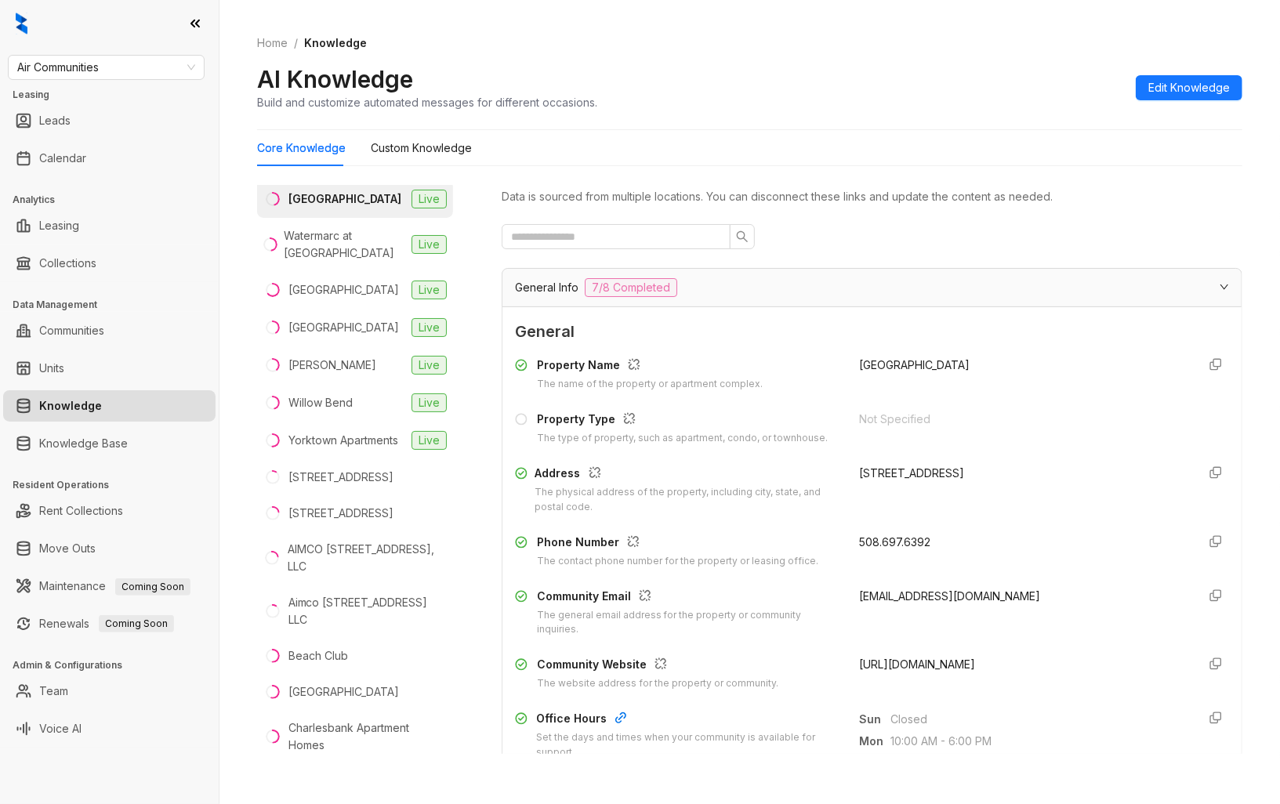
click at [949, 662] on span "[URL][DOMAIN_NAME]" at bounding box center [917, 664] width 116 height 13
click at [357, 262] on div "Watermarc at [GEOGRAPHIC_DATA]" at bounding box center [345, 244] width 122 height 34
click at [975, 665] on span "[URL][DOMAIN_NAME]" at bounding box center [917, 664] width 116 height 13
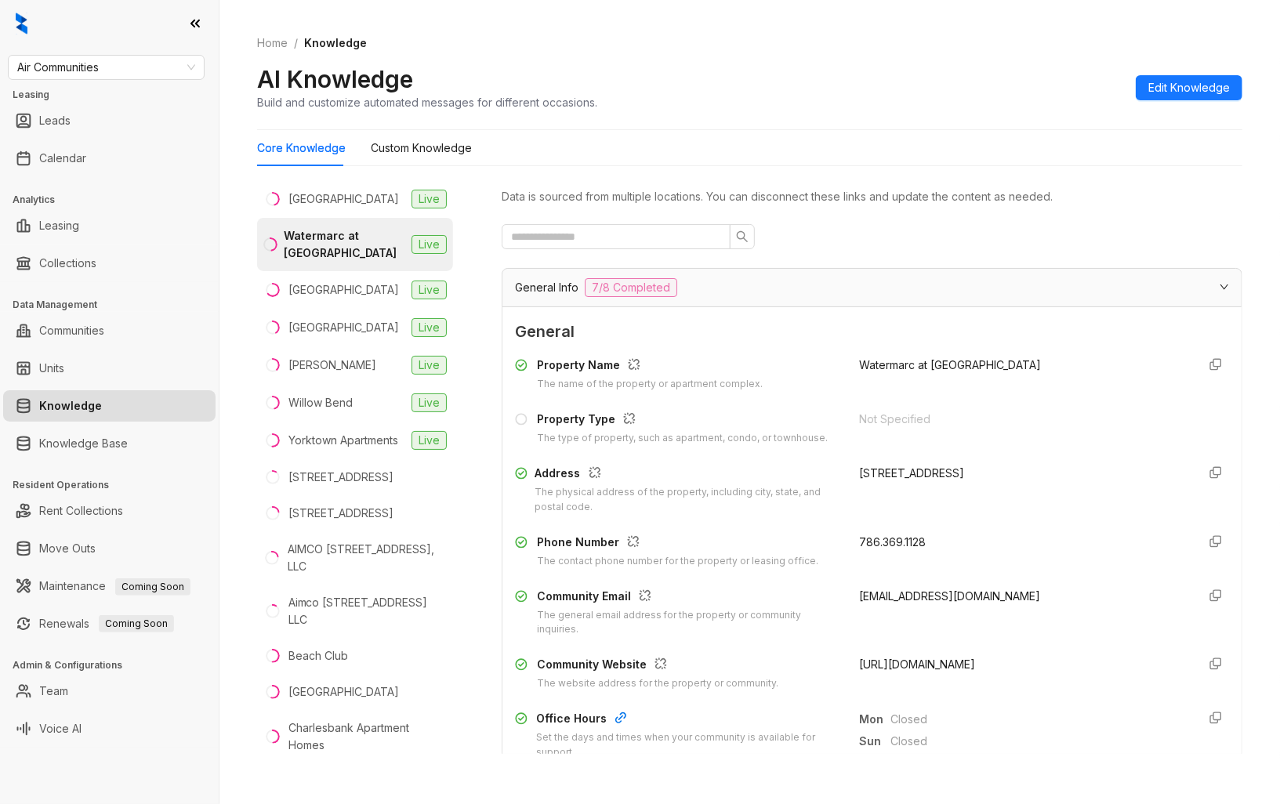
click at [975, 665] on span "[URL][DOMAIN_NAME]" at bounding box center [917, 664] width 116 height 13
click at [343, 299] on div "[GEOGRAPHIC_DATA]" at bounding box center [344, 289] width 111 height 17
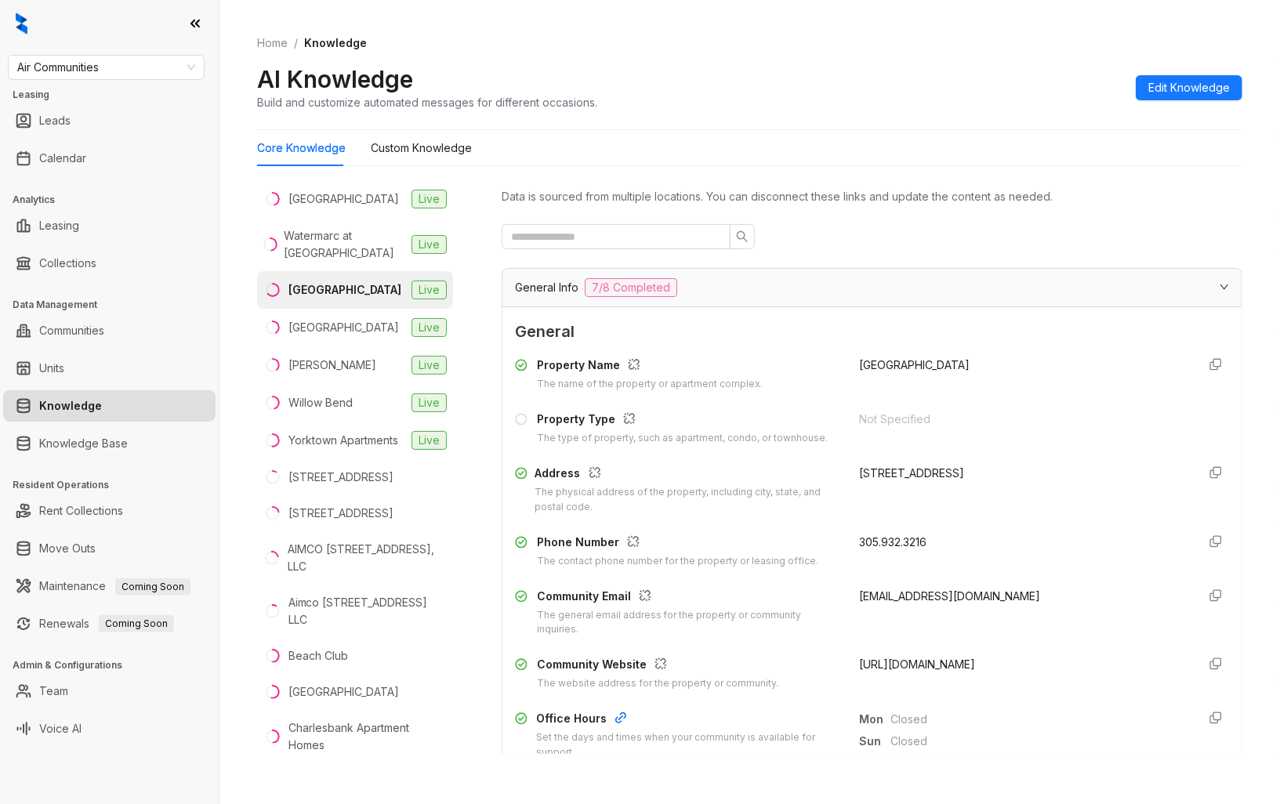
click at [933, 662] on span "[URL][DOMAIN_NAME]" at bounding box center [917, 664] width 116 height 13
click at [342, 336] on div "[GEOGRAPHIC_DATA]" at bounding box center [344, 327] width 111 height 17
click at [922, 666] on span "[URL][DOMAIN_NAME]" at bounding box center [917, 664] width 116 height 13
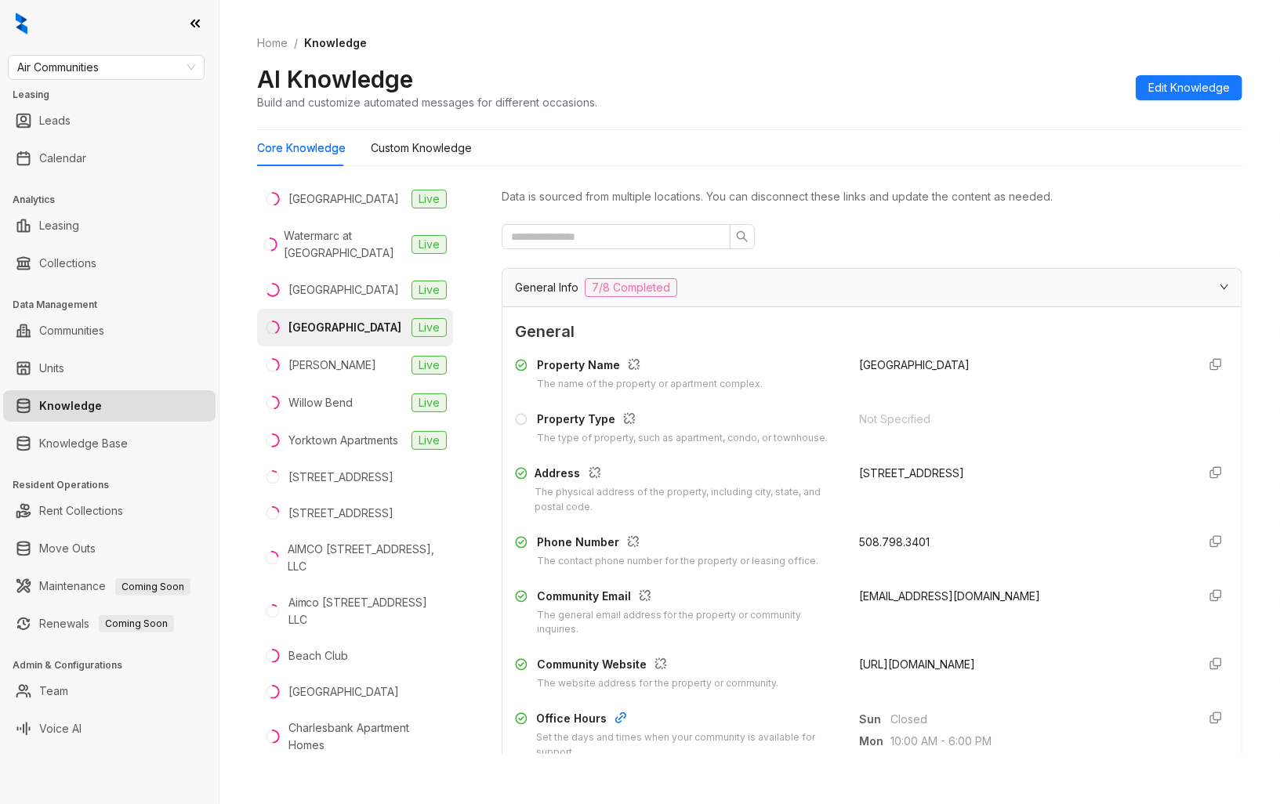
click at [922, 666] on span "[URL][DOMAIN_NAME]" at bounding box center [917, 664] width 116 height 13
click at [336, 374] on div "[PERSON_NAME]" at bounding box center [333, 365] width 88 height 17
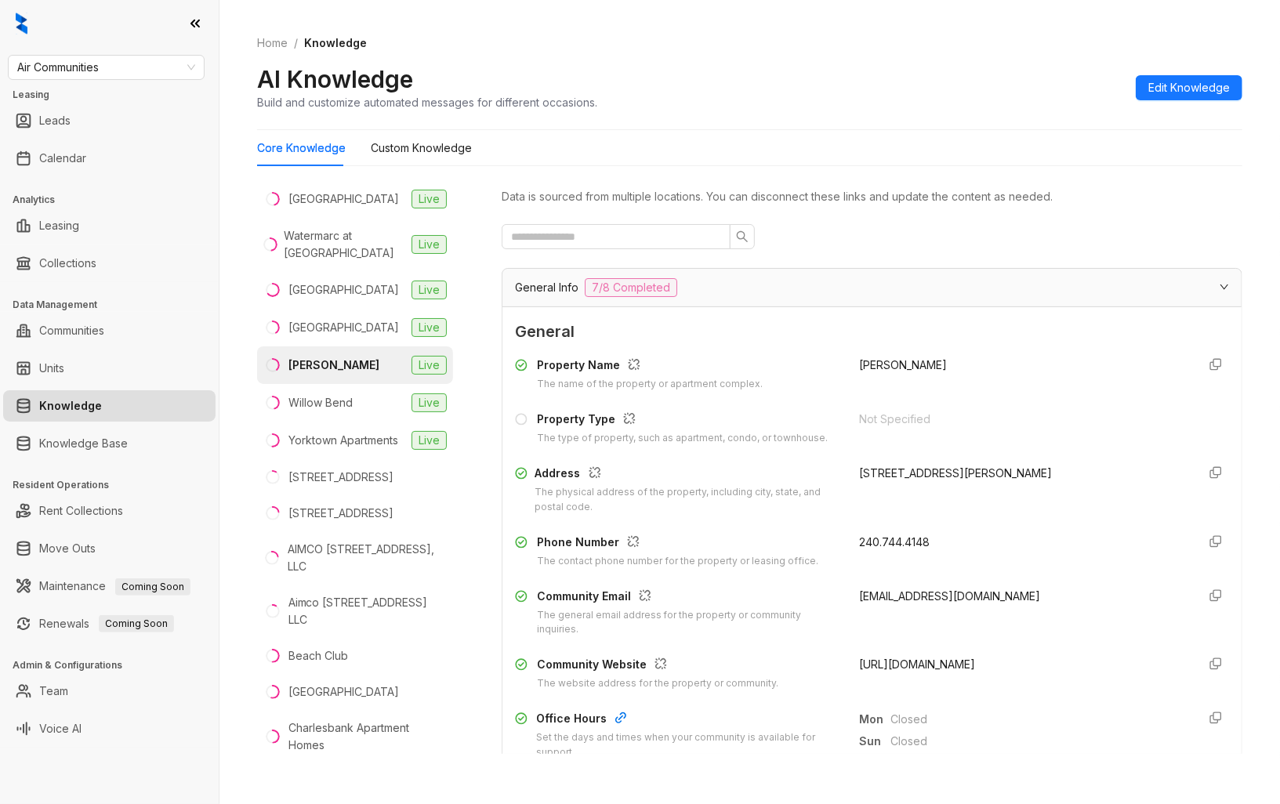
click at [926, 665] on span "[URL][DOMAIN_NAME]" at bounding box center [917, 664] width 116 height 13
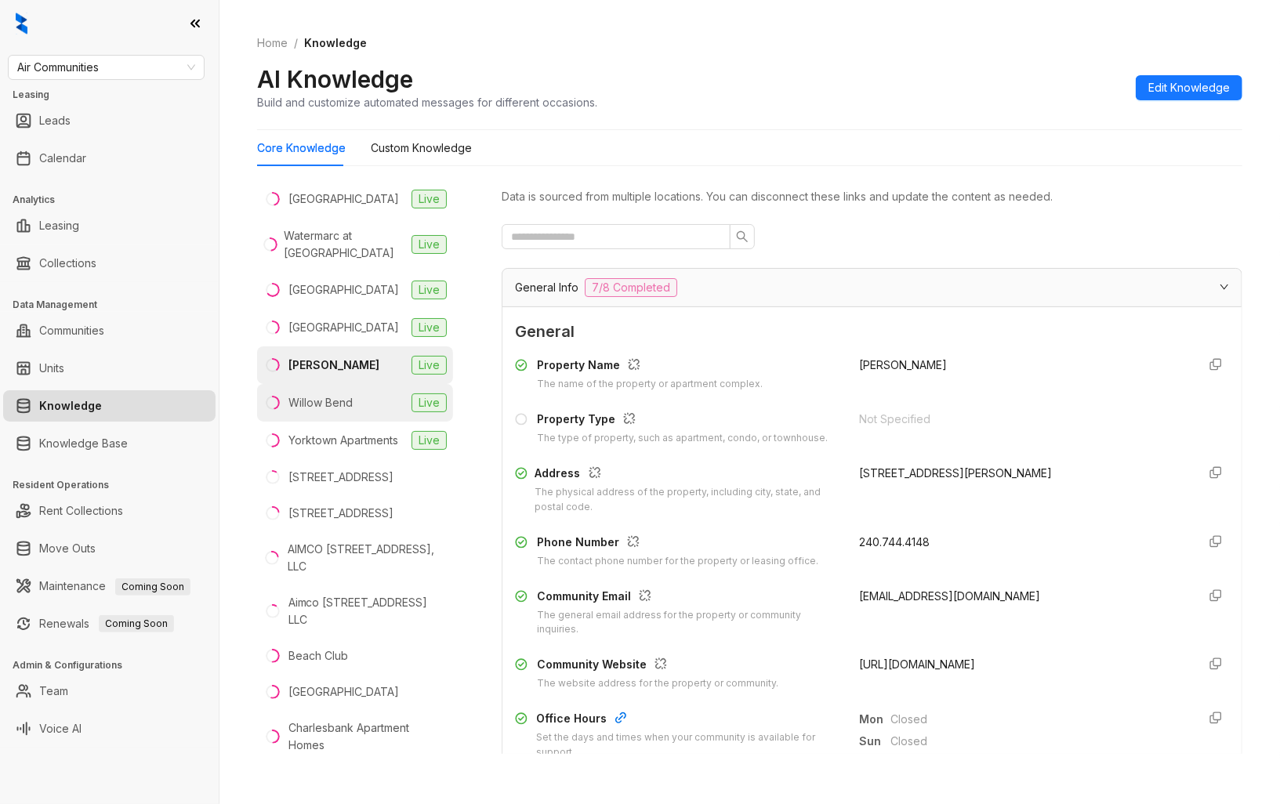
click at [354, 422] on li "Willow Bend Live" at bounding box center [355, 403] width 196 height 38
click at [927, 663] on span "[URL][DOMAIN_NAME]" at bounding box center [917, 664] width 116 height 13
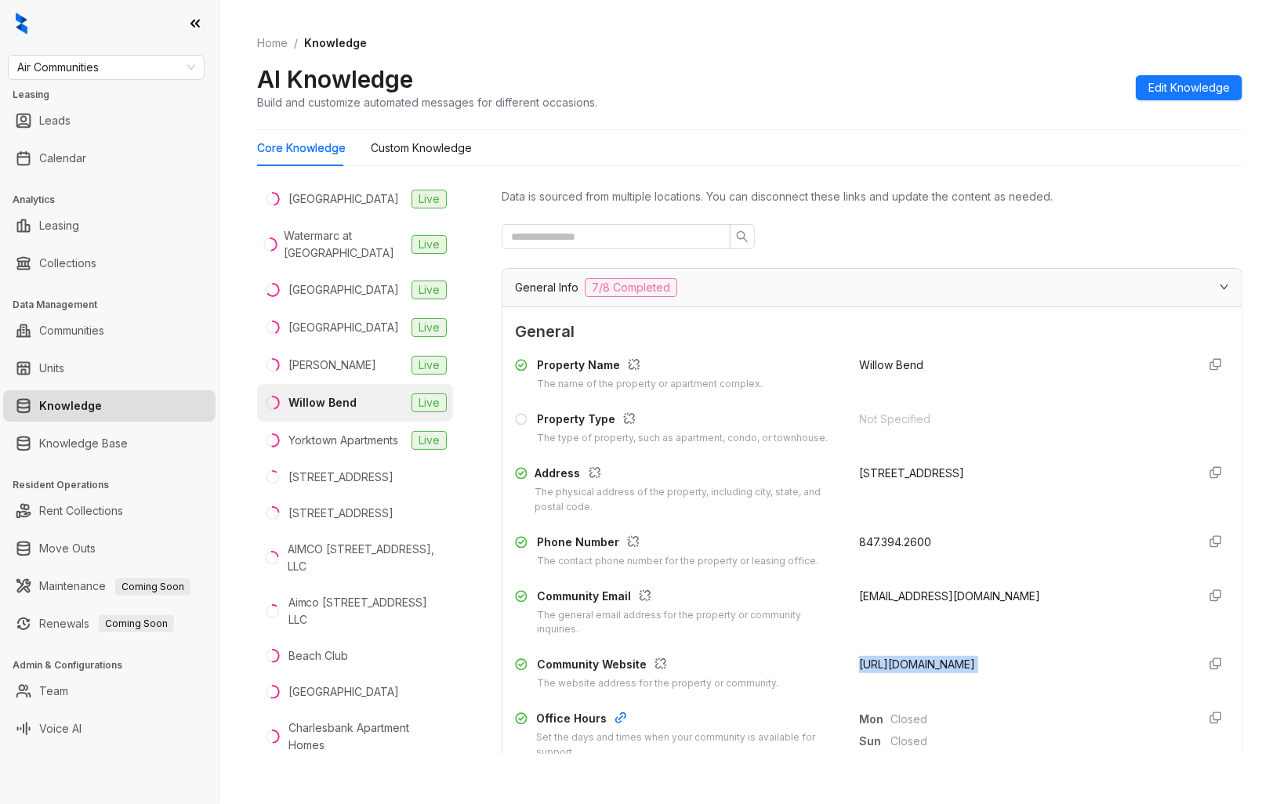
click at [927, 663] on span "[URL][DOMAIN_NAME]" at bounding box center [917, 664] width 116 height 13
click at [361, 449] on div "Yorktown Apartments" at bounding box center [344, 440] width 110 height 17
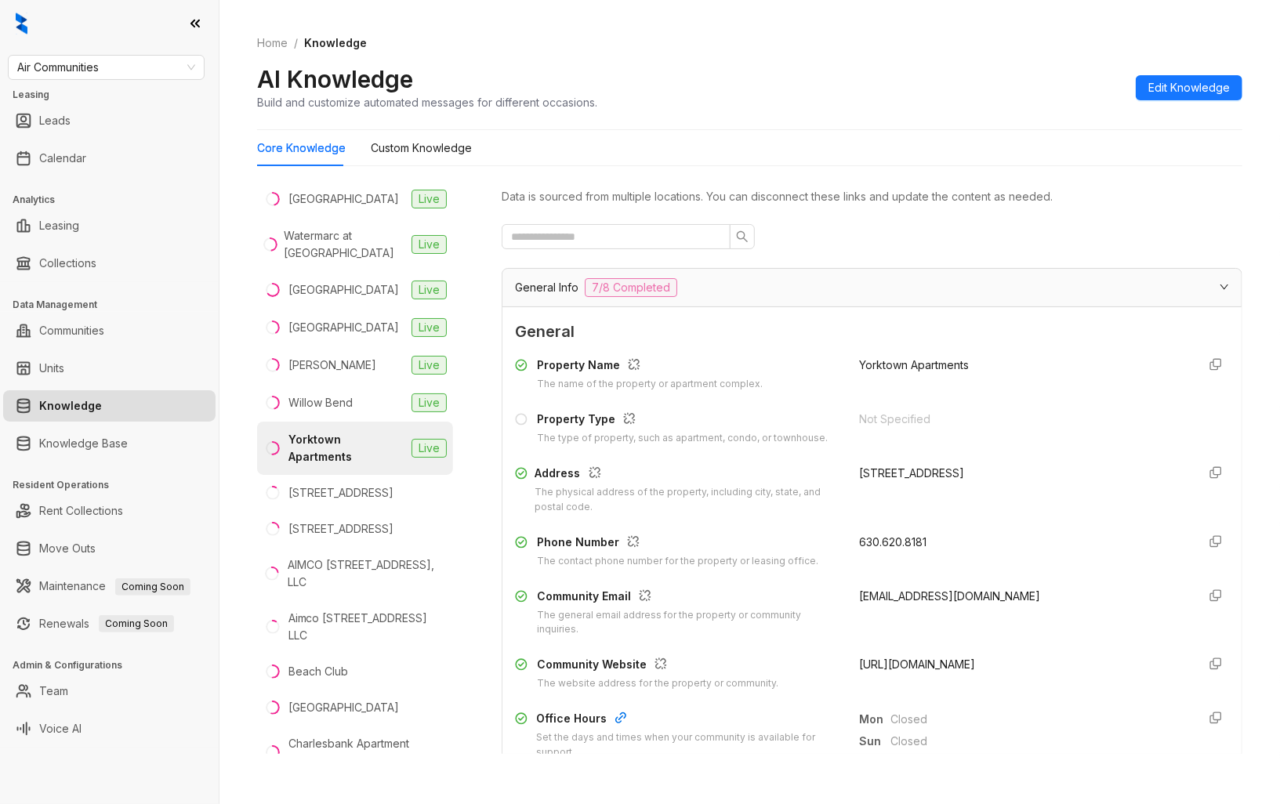
click at [939, 670] on span "[URL][DOMAIN_NAME]" at bounding box center [917, 664] width 116 height 13
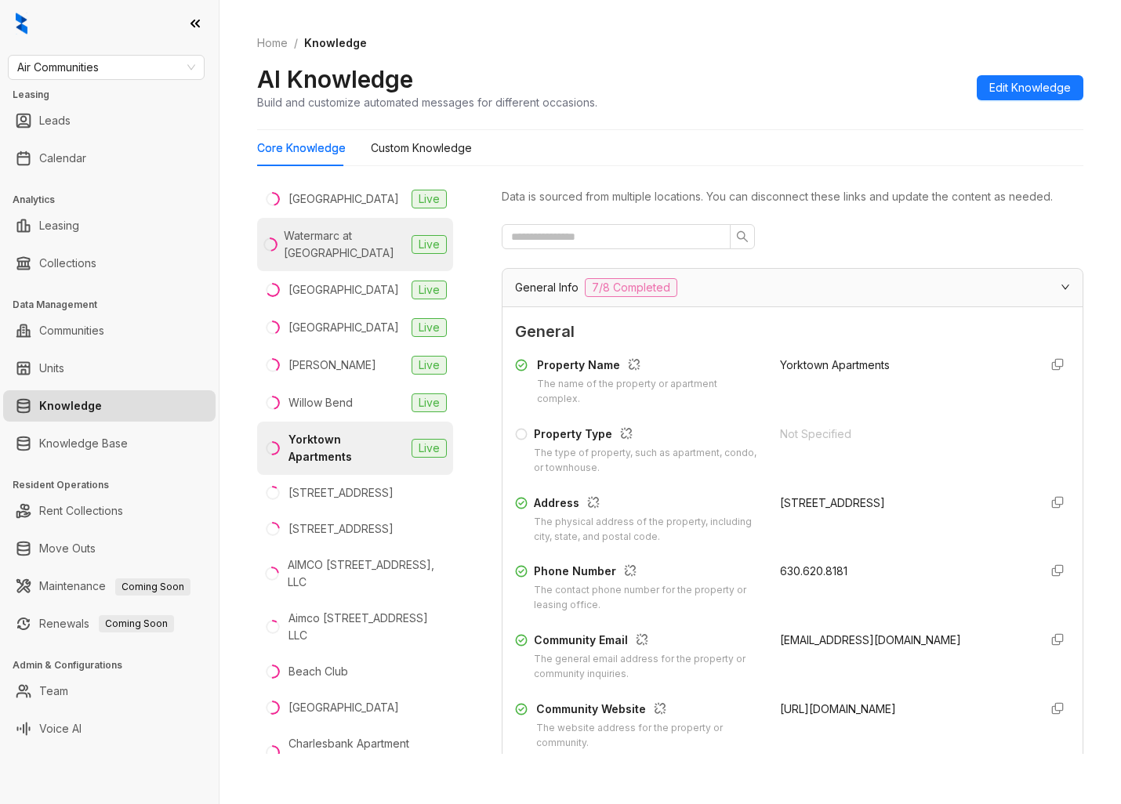
click at [358, 262] on div "Watermarc at [GEOGRAPHIC_DATA]" at bounding box center [345, 244] width 122 height 34
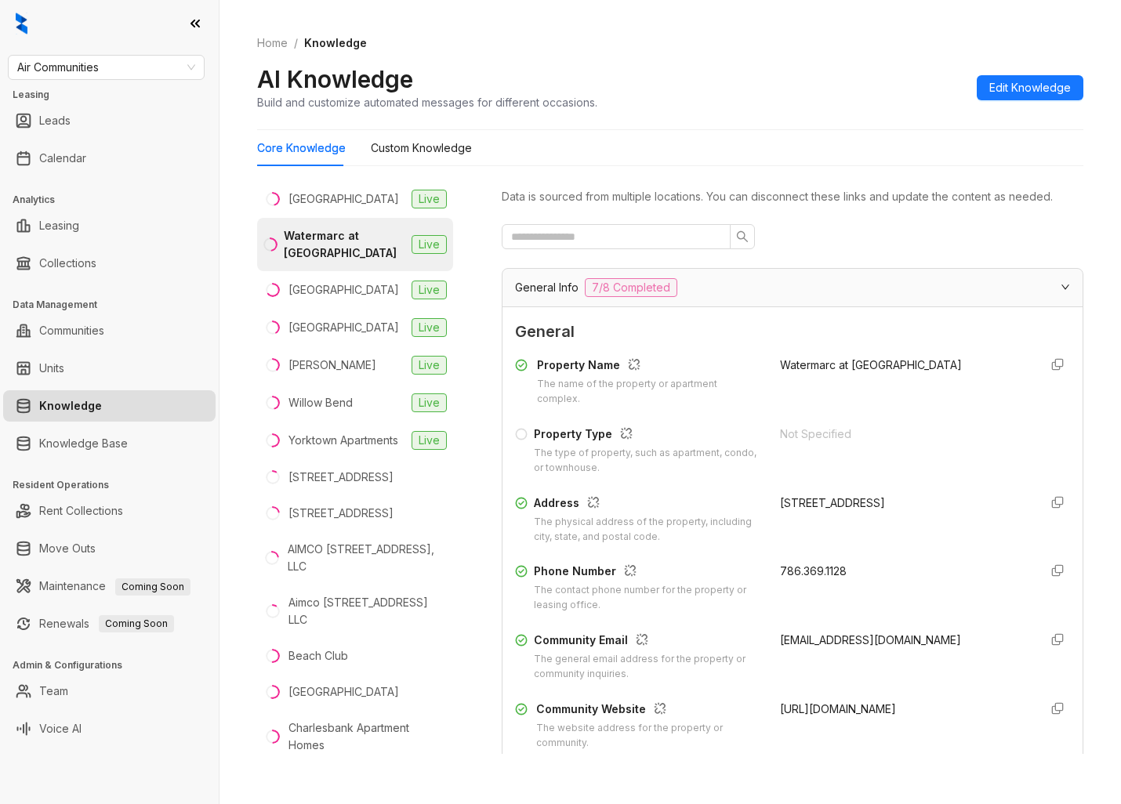
click at [828, 707] on span "[URL][DOMAIN_NAME]" at bounding box center [838, 708] width 116 height 13
drag, startPoint x: 918, startPoint y: 506, endPoint x: 766, endPoint y: 503, distance: 152.1
click at [780, 503] on div "[STREET_ADDRESS]" at bounding box center [903, 503] width 246 height 17
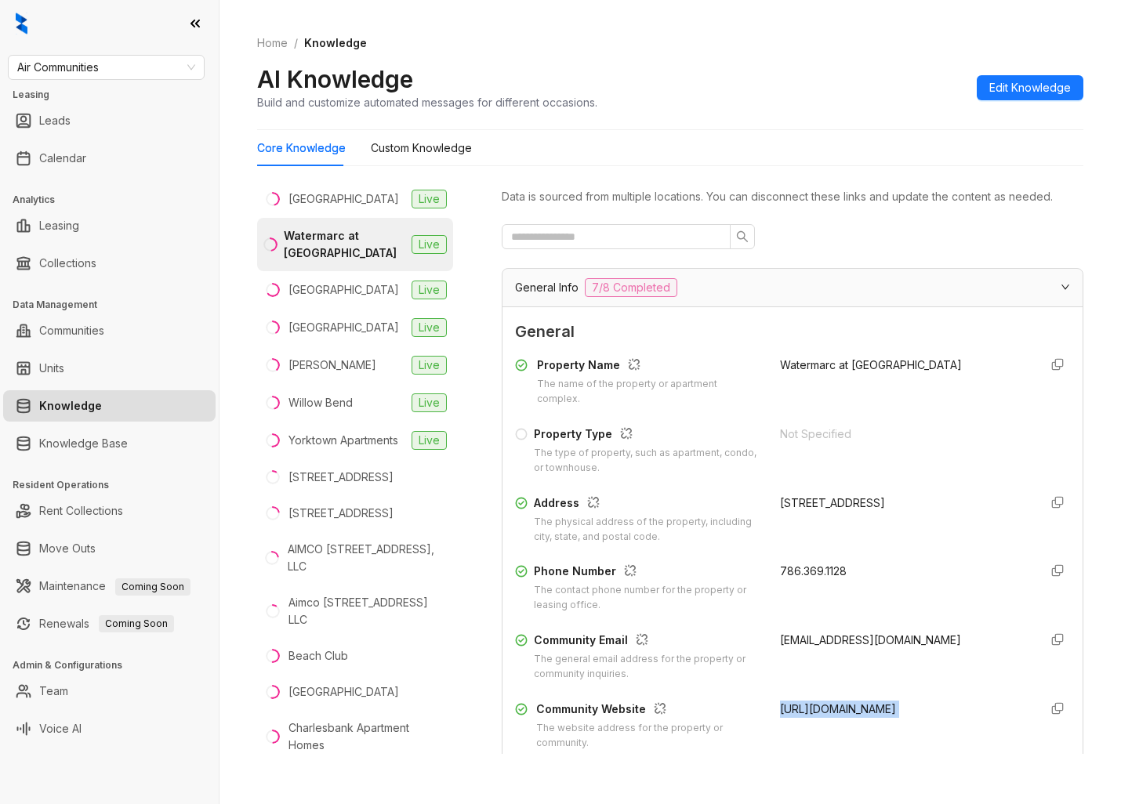
copy div "[STREET_ADDRESS]"
click at [957, 683] on div "Property Name The name of the property or apartment complex. Watermarc at [GEOG…" at bounding box center [792, 553] width 555 height 406
click at [1025, 95] on span "Edit Knowledge" at bounding box center [1030, 87] width 82 height 17
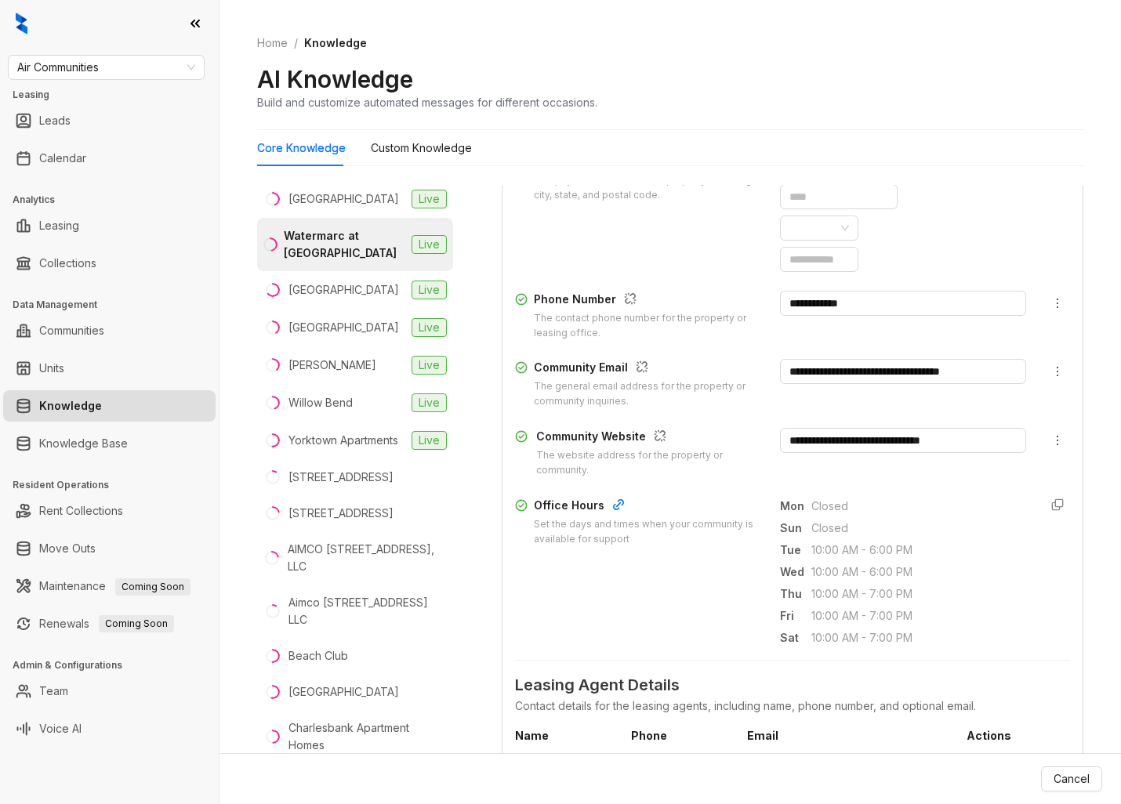
scroll to position [348, 0]
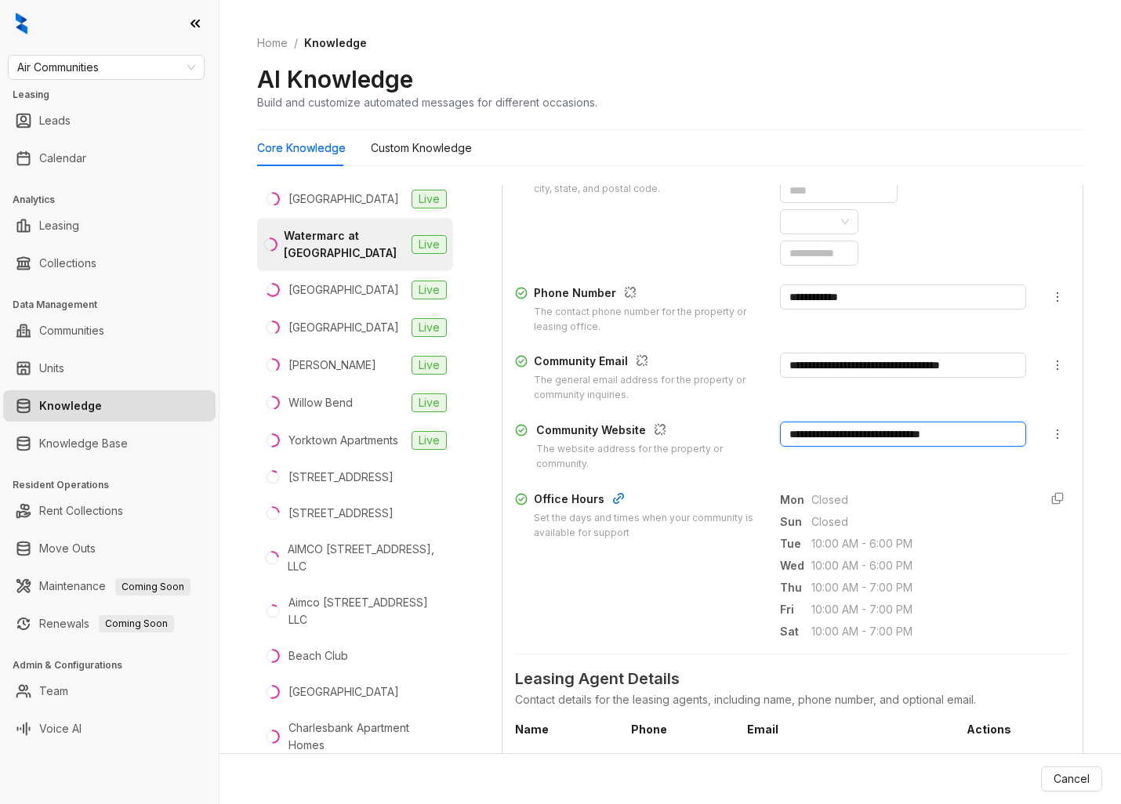
drag, startPoint x: 988, startPoint y: 433, endPoint x: 682, endPoint y: 439, distance: 305.8
click at [684, 439] on div "**********" at bounding box center [792, 447] width 555 height 50
paste input "*******"
type input "**********"
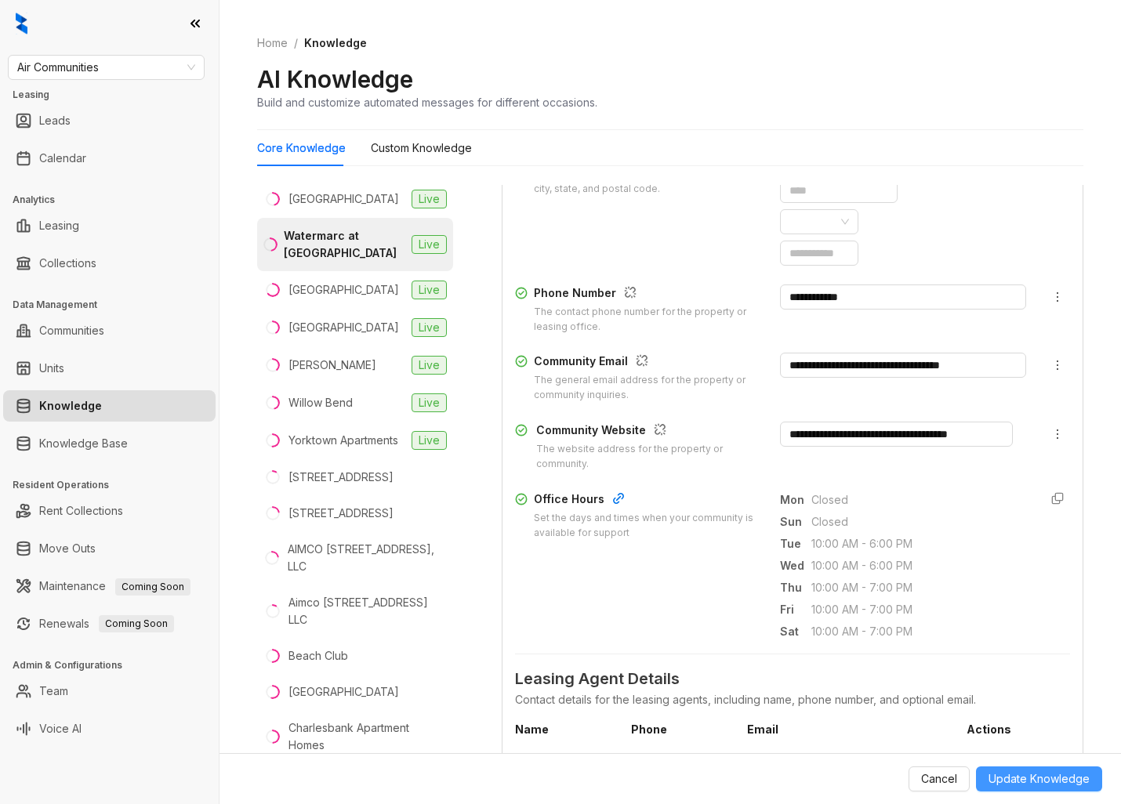
click at [1033, 782] on span "Update Knowledge" at bounding box center [1039, 779] width 101 height 17
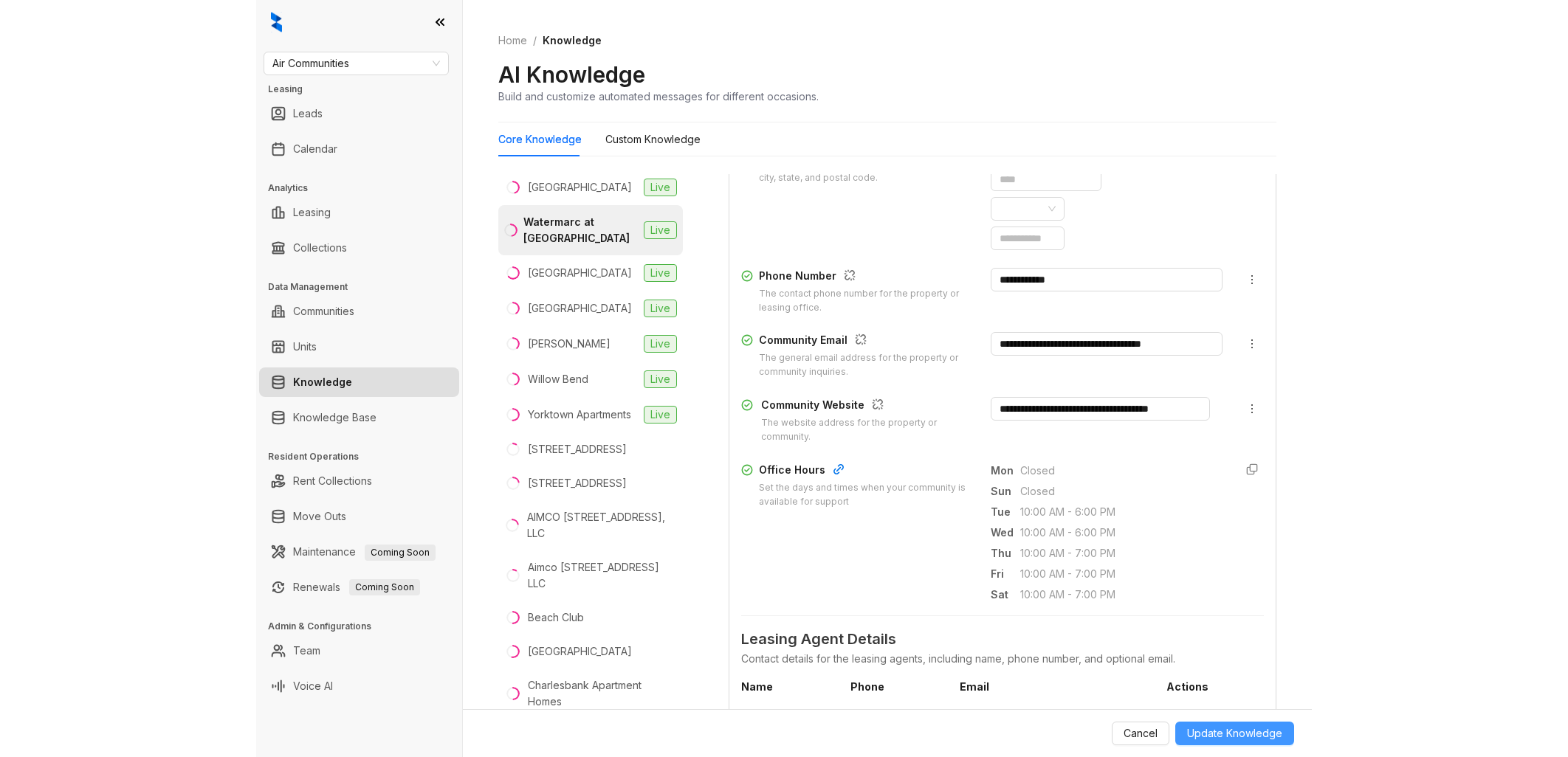
scroll to position [0, 0]
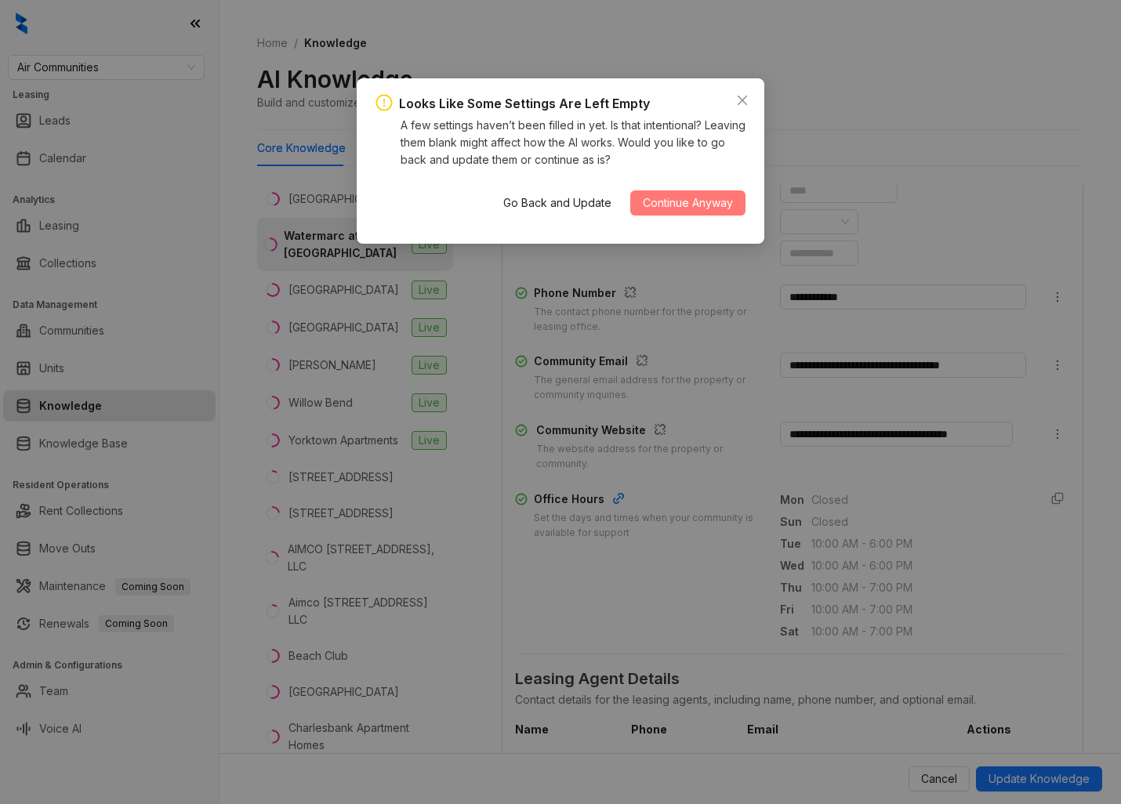
click at [702, 199] on span "Continue Anyway" at bounding box center [688, 202] width 90 height 17
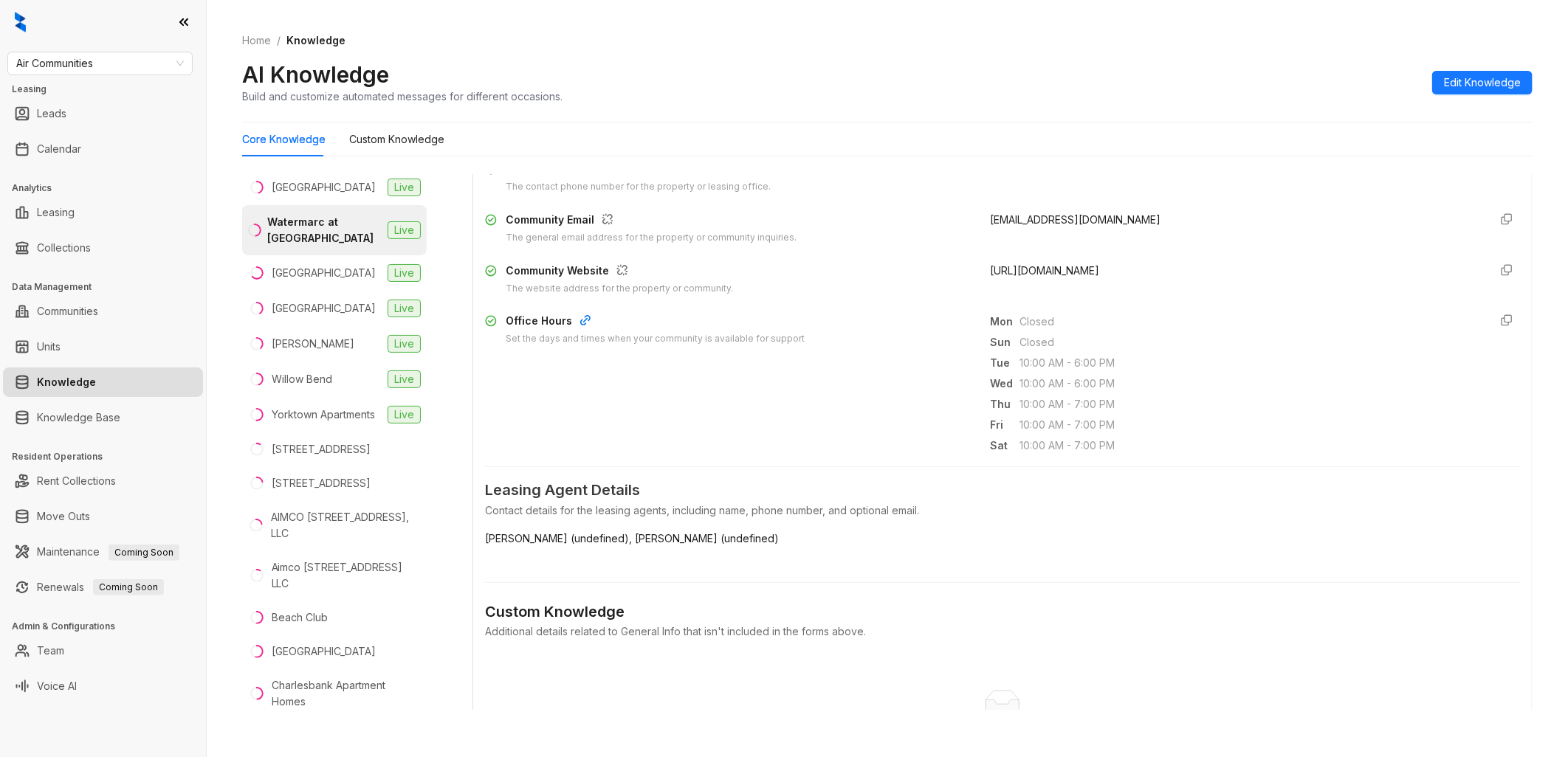
scroll to position [299, 0]
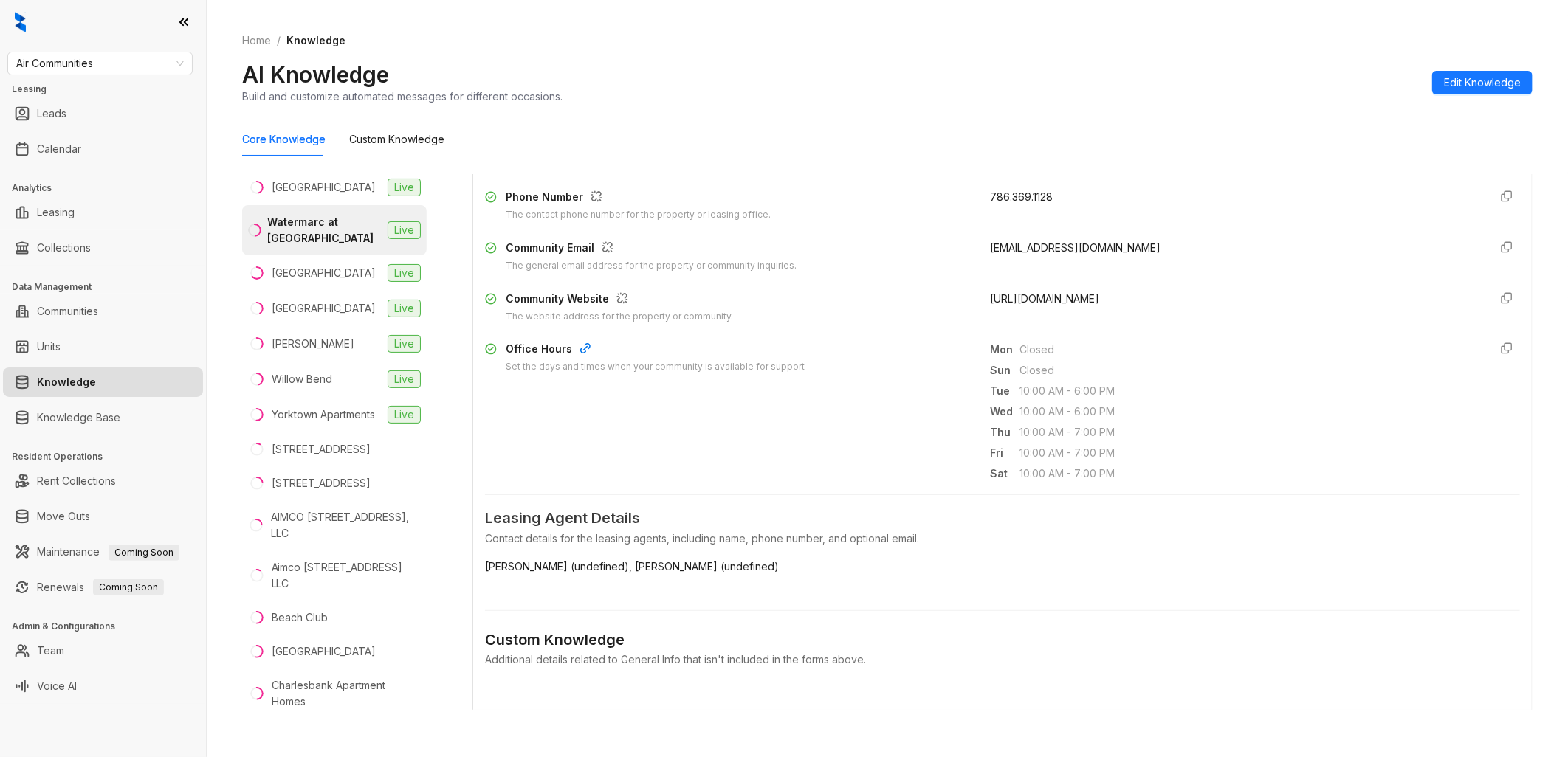
drag, startPoint x: 1206, startPoint y: 296, endPoint x: 979, endPoint y: 297, distance: 227.0
click at [990, 297] on div "[URL][DOMAIN_NAME]" at bounding box center [1233, 307] width 487 height 33
drag, startPoint x: 979, startPoint y: 297, endPoint x: 1057, endPoint y: 299, distance: 78.0
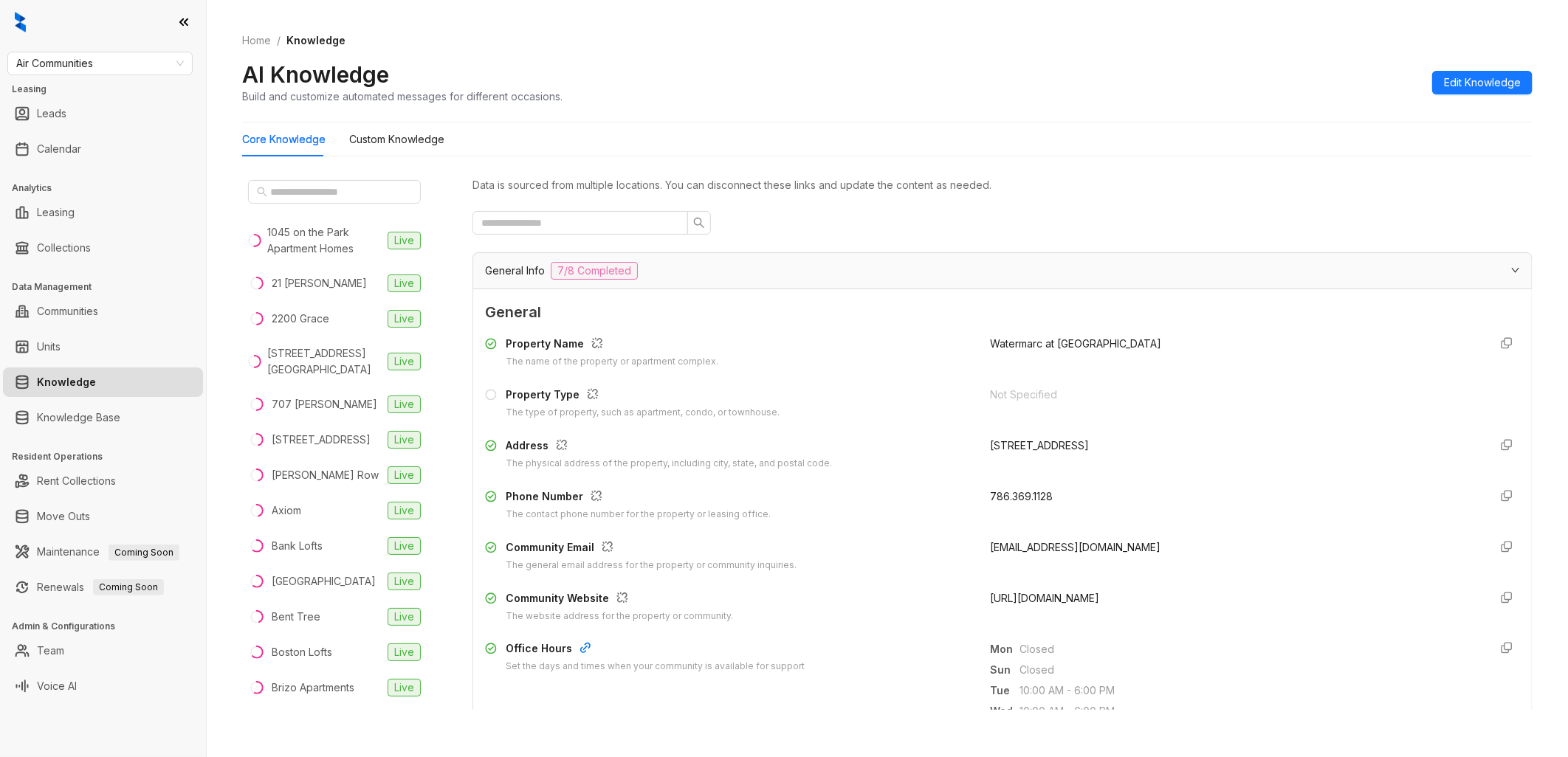
click at [164, 44] on div "Air Communities Leasing Leads Calendar Analytics Leasing Collections Data Manag…" at bounding box center [103, 378] width 206 height 757
click at [162, 63] on span "Air Communities" at bounding box center [100, 64] width 168 height 23
type input "***"
click at [138, 90] on div "Case and Associates" at bounding box center [100, 92] width 162 height 16
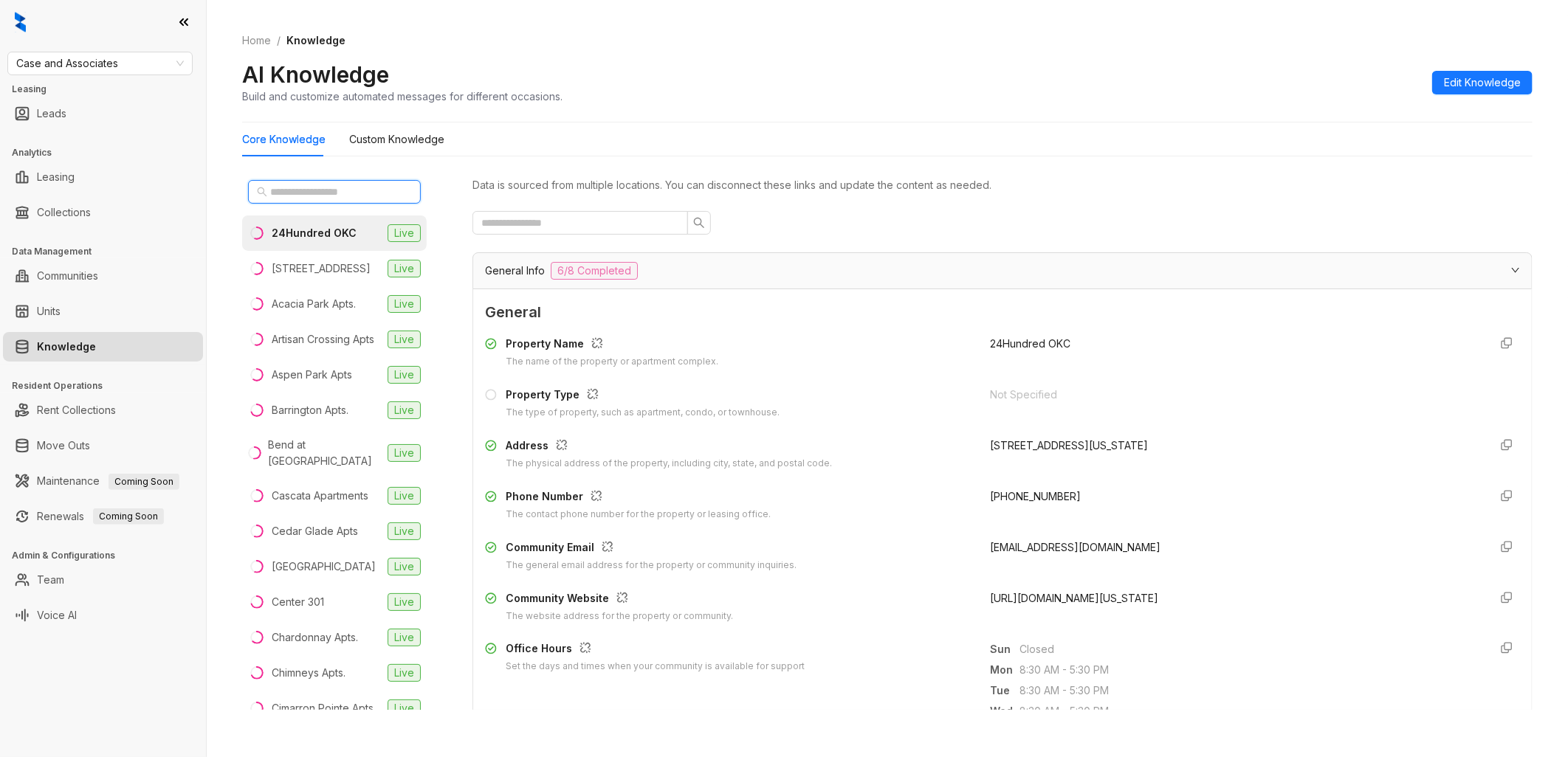
click at [361, 187] on input "text" at bounding box center [335, 191] width 130 height 16
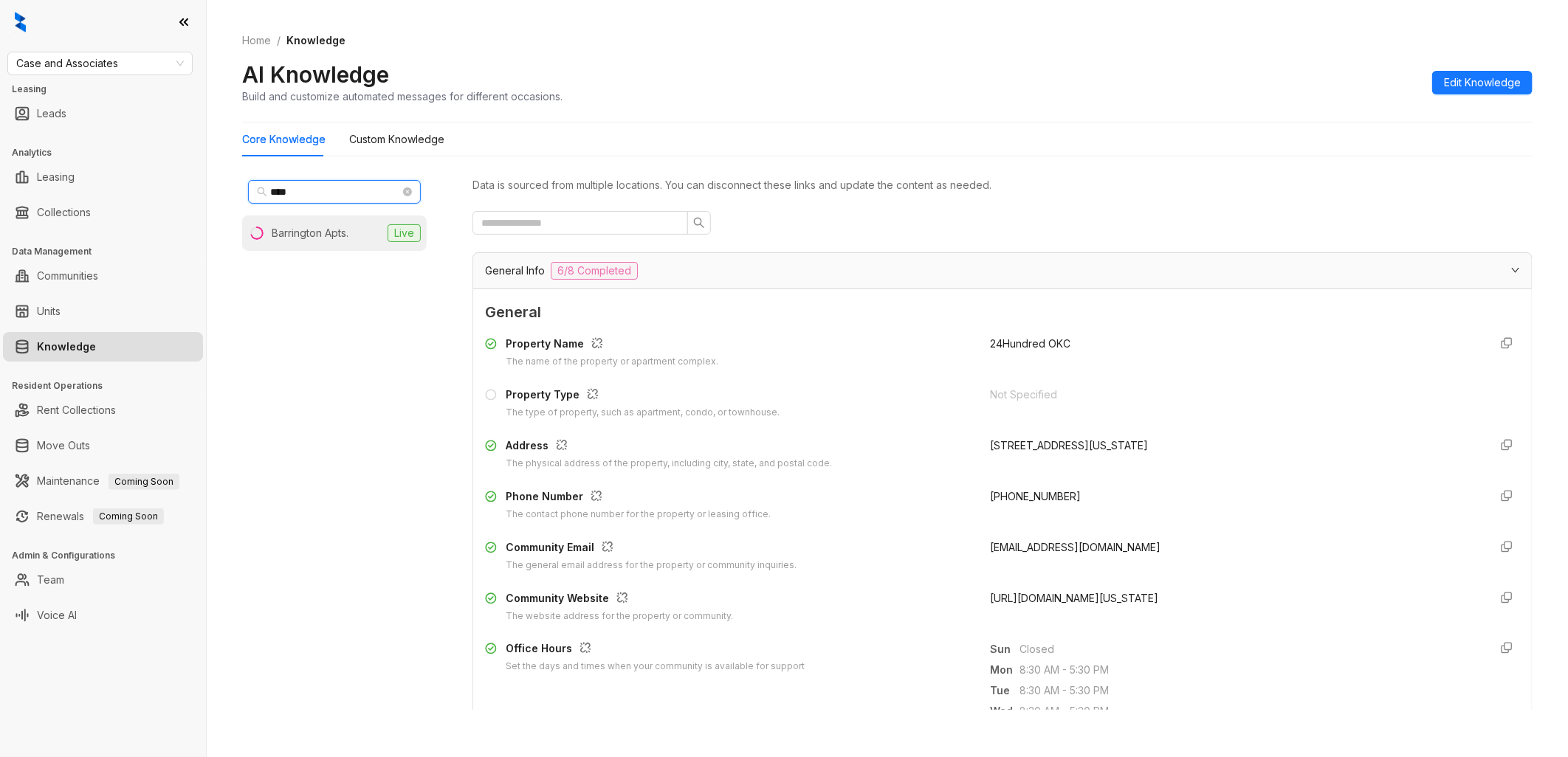
type input "****"
click at [326, 237] on div "Barrington Apts." at bounding box center [311, 233] width 77 height 16
click at [1064, 600] on span "http://www.barringtonapartmentstulsa.com/" at bounding box center [1044, 598] width 109 height 12
